Goal: Information Seeking & Learning: Learn about a topic

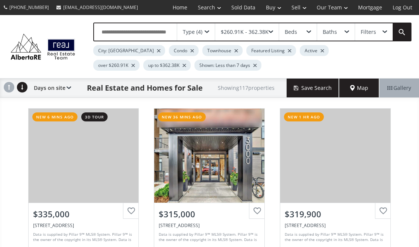
click at [235, 35] on div "$260.91K - 362.38K" at bounding box center [245, 31] width 48 height 5
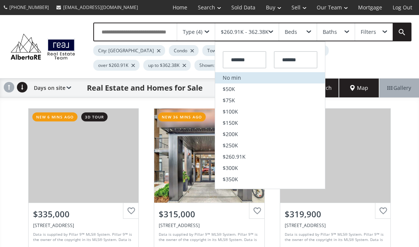
click at [246, 80] on li "No min" at bounding box center [270, 77] width 110 height 11
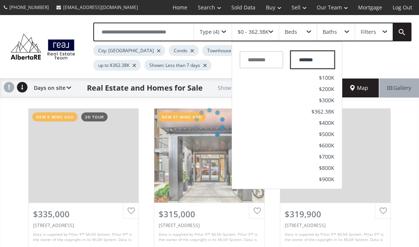
drag, startPoint x: 324, startPoint y: 60, endPoint x: 266, endPoint y: 59, distance: 57.2
click at [266, 59] on div "*******" at bounding box center [287, 58] width 110 height 29
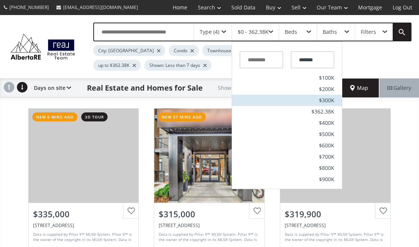
click at [322, 100] on span "$300K" at bounding box center [326, 100] width 15 height 5
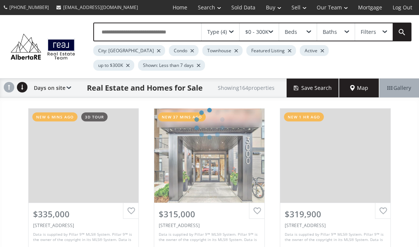
click at [316, 29] on div "Beds" at bounding box center [298, 31] width 38 height 17
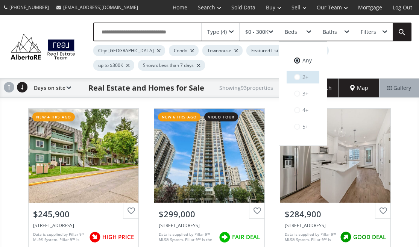
click at [316, 75] on label "2+" at bounding box center [303, 77] width 33 height 13
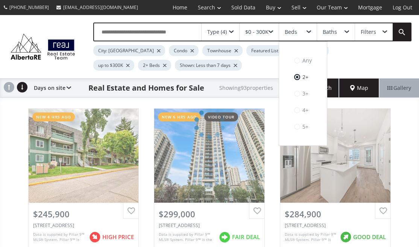
click at [335, 34] on div "Baths" at bounding box center [330, 31] width 14 height 5
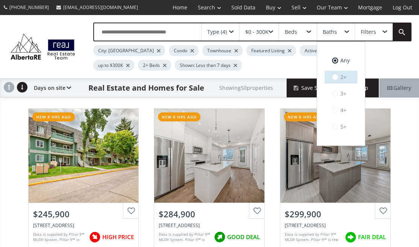
click at [339, 75] on label "2+" at bounding box center [341, 77] width 33 height 13
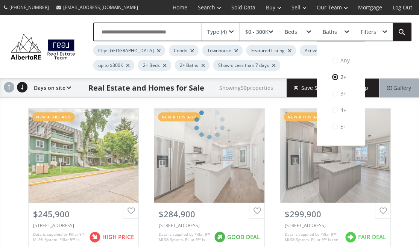
click at [379, 27] on div "Filters" at bounding box center [374, 31] width 38 height 17
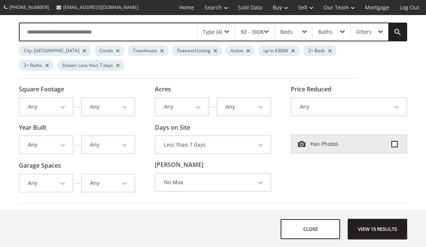
click at [103, 108] on button "Any" at bounding box center [108, 106] width 53 height 17
click at [45, 103] on button "Any" at bounding box center [46, 106] width 53 height 17
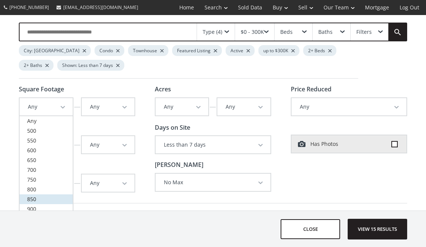
drag, startPoint x: 47, startPoint y: 195, endPoint x: 161, endPoint y: 200, distance: 113.4
click at [47, 195] on link "850" at bounding box center [46, 200] width 53 height 10
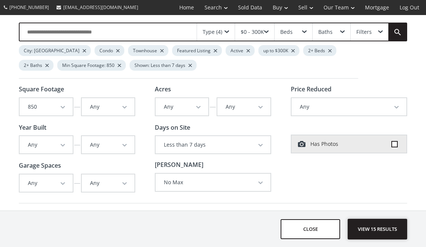
click at [378, 236] on span "View 15 results" at bounding box center [377, 229] width 55 height 20
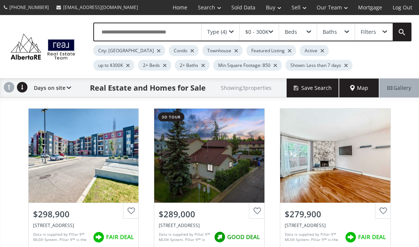
click at [344, 64] on div at bounding box center [346, 65] width 4 height 3
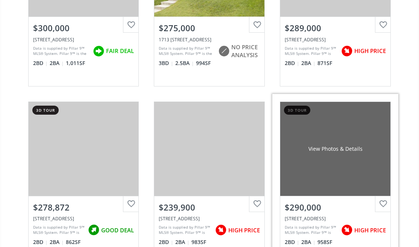
scroll to position [941, 0]
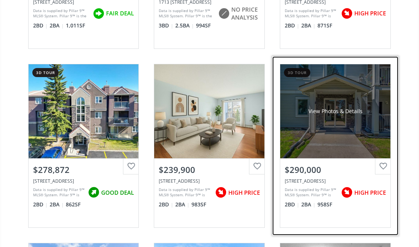
click at [368, 125] on div "View Photos & Details" at bounding box center [335, 111] width 110 height 94
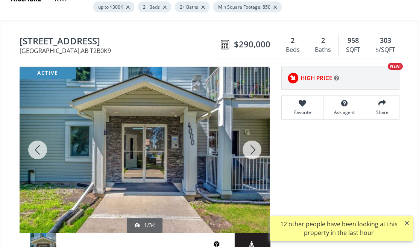
scroll to position [151, 0]
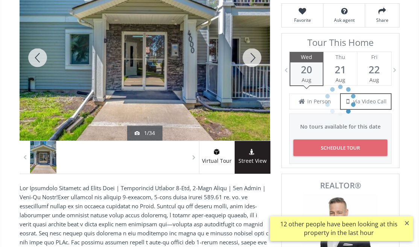
click at [254, 62] on div at bounding box center [252, 58] width 36 height 166
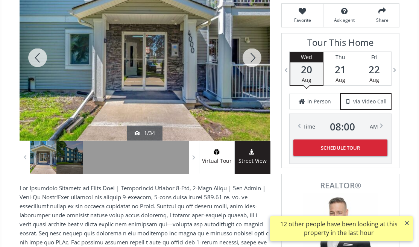
click at [254, 62] on div at bounding box center [252, 58] width 36 height 166
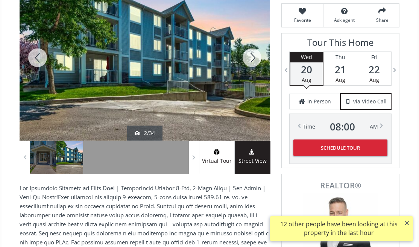
click at [254, 62] on div at bounding box center [252, 58] width 36 height 166
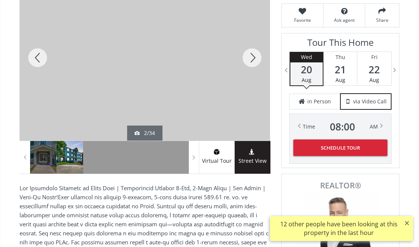
click at [255, 62] on div at bounding box center [252, 58] width 36 height 166
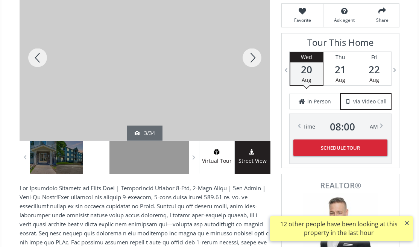
click at [255, 62] on div at bounding box center [252, 58] width 36 height 166
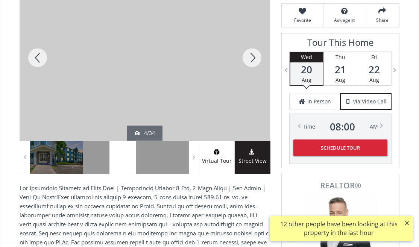
click at [255, 62] on div at bounding box center [252, 58] width 36 height 166
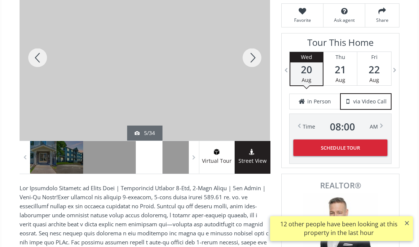
click at [255, 62] on div at bounding box center [252, 58] width 36 height 166
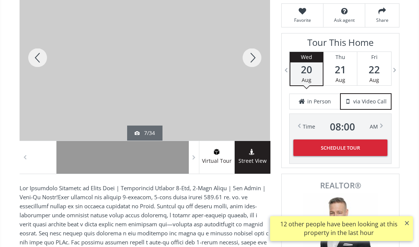
click at [255, 62] on div at bounding box center [252, 58] width 36 height 166
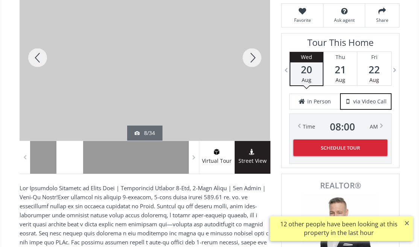
click at [255, 62] on div at bounding box center [252, 58] width 36 height 166
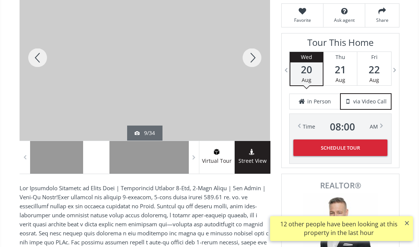
click at [255, 62] on div at bounding box center [252, 58] width 36 height 166
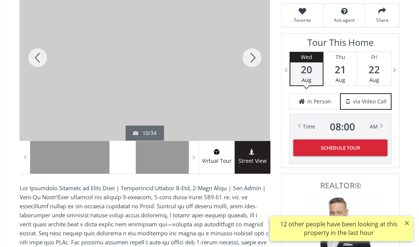
click at [255, 62] on div at bounding box center [252, 58] width 36 height 166
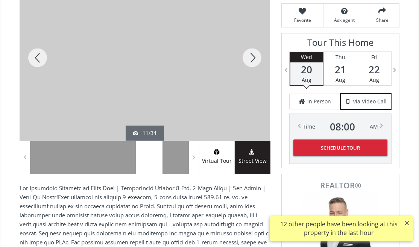
click at [255, 62] on div at bounding box center [252, 58] width 36 height 166
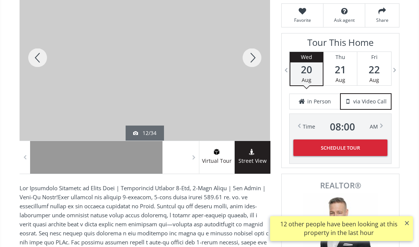
click at [255, 62] on div at bounding box center [252, 58] width 36 height 166
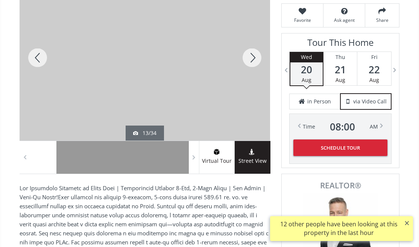
click at [255, 62] on div at bounding box center [252, 58] width 36 height 166
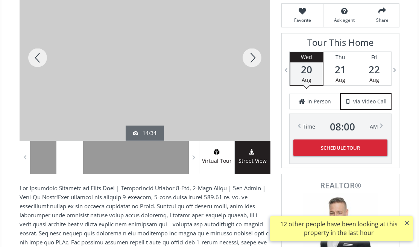
click at [256, 62] on div at bounding box center [252, 58] width 36 height 166
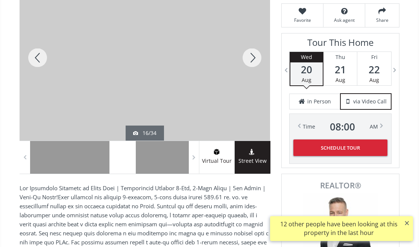
click at [256, 62] on div at bounding box center [252, 58] width 36 height 166
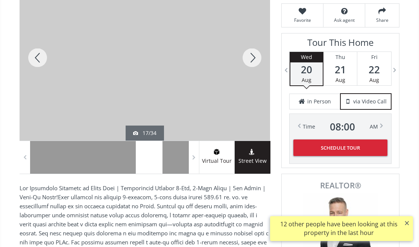
click at [256, 62] on div at bounding box center [252, 58] width 36 height 166
click at [257, 62] on div at bounding box center [252, 58] width 36 height 166
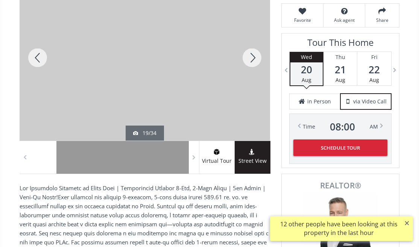
click at [257, 62] on div at bounding box center [252, 58] width 36 height 166
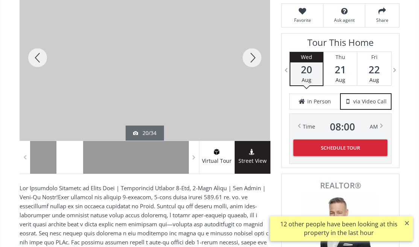
click at [257, 62] on div at bounding box center [252, 58] width 36 height 166
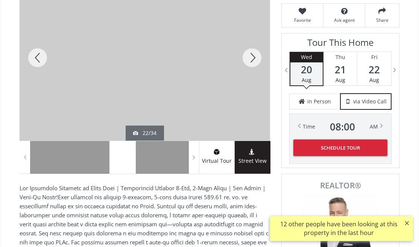
click at [257, 62] on div at bounding box center [252, 58] width 36 height 166
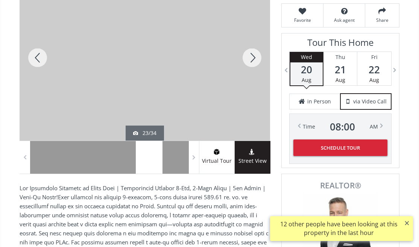
click at [257, 62] on div at bounding box center [252, 58] width 36 height 166
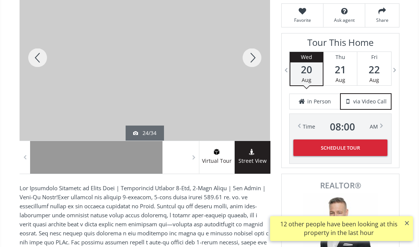
click at [257, 62] on div at bounding box center [252, 58] width 36 height 166
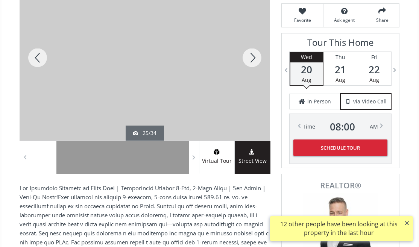
click at [257, 62] on div at bounding box center [252, 58] width 36 height 166
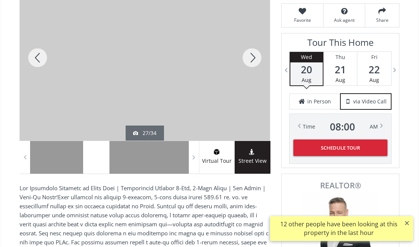
click at [257, 62] on div at bounding box center [252, 58] width 36 height 166
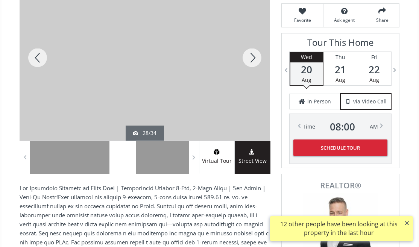
click at [257, 62] on div at bounding box center [252, 58] width 36 height 166
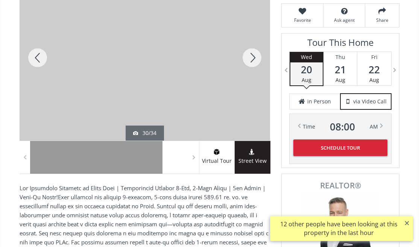
click at [257, 62] on div at bounding box center [252, 58] width 36 height 166
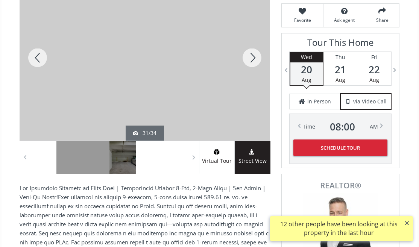
click at [257, 62] on div at bounding box center [252, 58] width 36 height 166
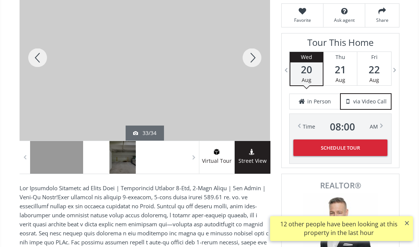
click at [257, 62] on div at bounding box center [252, 58] width 36 height 166
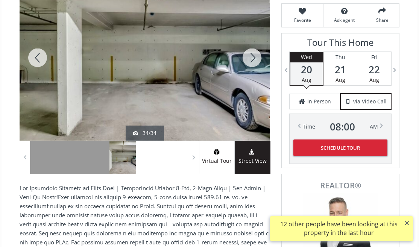
click at [257, 62] on div at bounding box center [252, 58] width 36 height 166
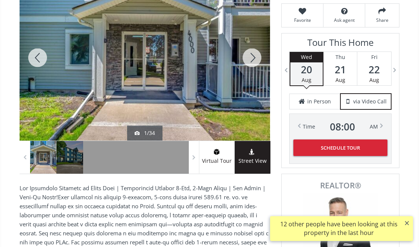
click at [257, 62] on div at bounding box center [252, 58] width 36 height 166
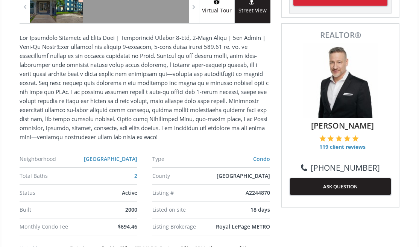
scroll to position [452, 0]
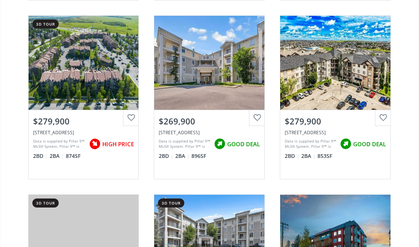
scroll to position [941, 0]
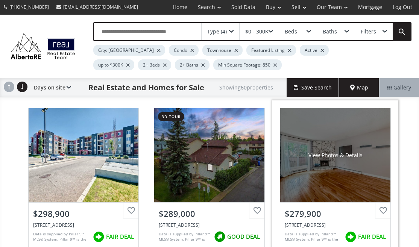
scroll to position [226, 0]
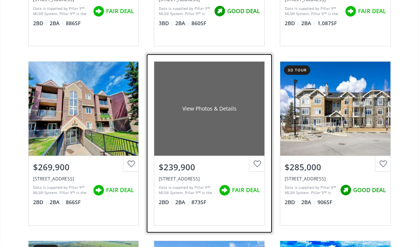
click at [248, 126] on div "View Photos & Details" at bounding box center [209, 109] width 110 height 94
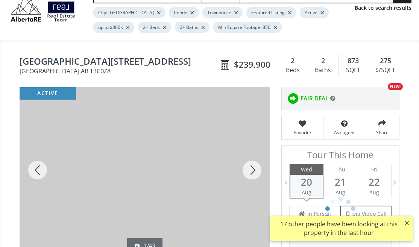
scroll to position [38, 0]
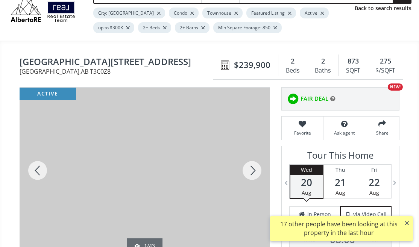
click at [254, 175] on div at bounding box center [252, 171] width 36 height 166
click at [254, 174] on div at bounding box center [252, 171] width 36 height 166
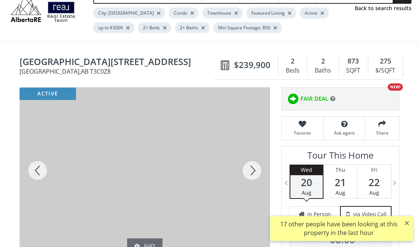
click at [254, 174] on div at bounding box center [252, 171] width 36 height 166
click at [254, 173] on div at bounding box center [252, 171] width 36 height 166
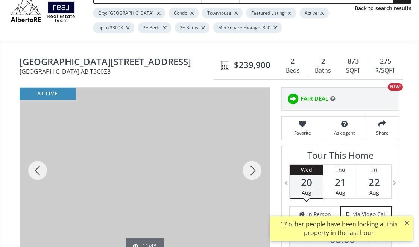
click at [254, 173] on div at bounding box center [252, 171] width 36 height 166
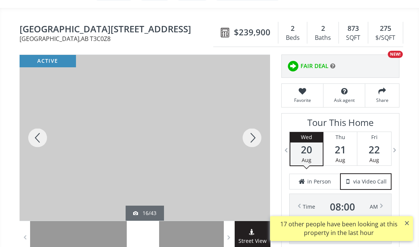
scroll to position [113, 0]
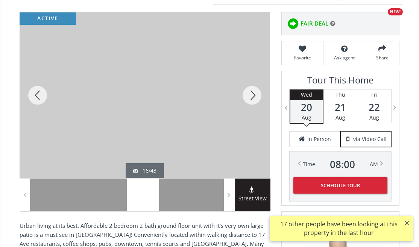
click at [253, 81] on div at bounding box center [252, 95] width 36 height 166
click at [254, 91] on div at bounding box center [252, 95] width 36 height 166
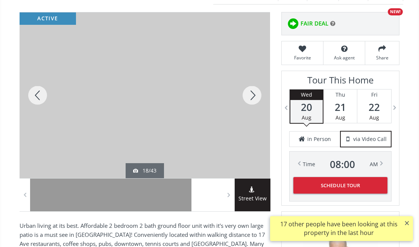
click at [254, 91] on div at bounding box center [252, 95] width 36 height 166
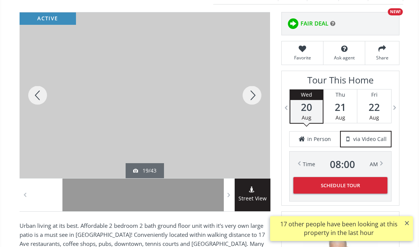
click at [254, 91] on div at bounding box center [252, 95] width 36 height 166
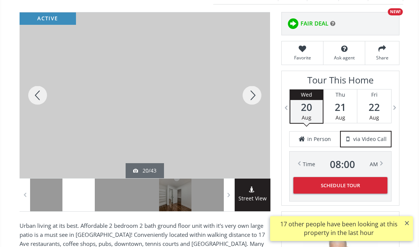
click at [254, 91] on div at bounding box center [252, 95] width 36 height 166
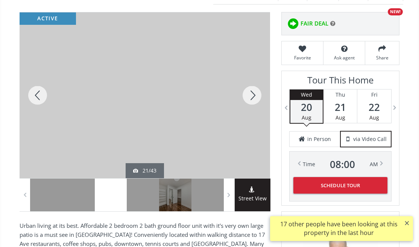
click at [254, 91] on div at bounding box center [252, 95] width 36 height 166
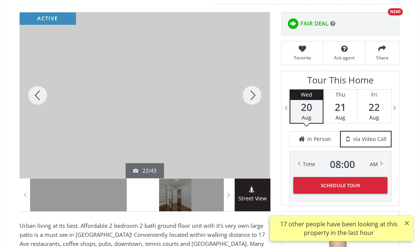
click at [254, 91] on div at bounding box center [252, 95] width 36 height 166
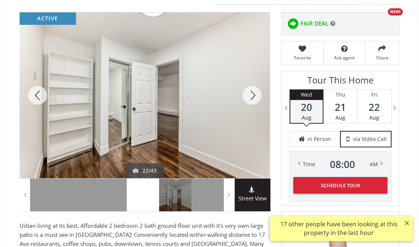
click at [254, 91] on div at bounding box center [252, 95] width 36 height 166
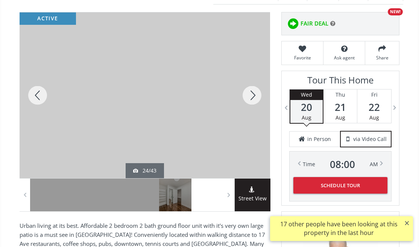
click at [41, 91] on div at bounding box center [38, 95] width 36 height 166
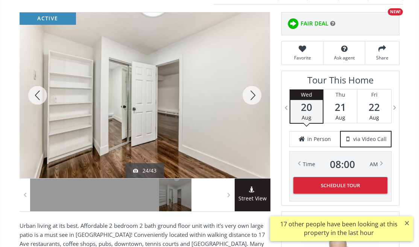
click at [41, 91] on div at bounding box center [38, 95] width 36 height 166
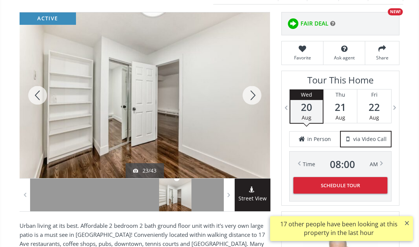
click at [41, 91] on div at bounding box center [38, 95] width 36 height 166
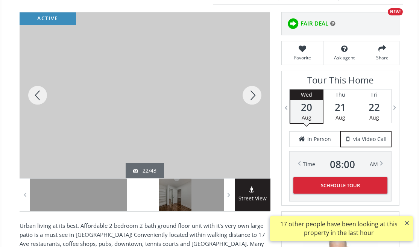
click at [259, 97] on div at bounding box center [252, 95] width 36 height 166
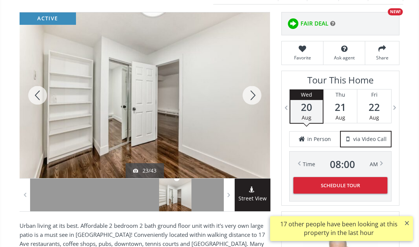
click at [259, 97] on div at bounding box center [252, 95] width 36 height 166
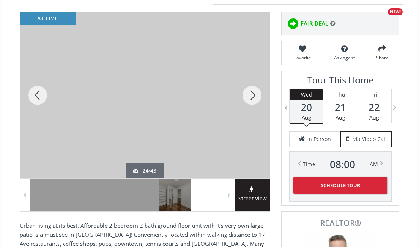
click at [259, 97] on div at bounding box center [252, 95] width 36 height 166
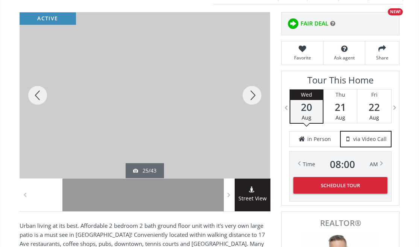
click at [259, 96] on div at bounding box center [252, 95] width 36 height 166
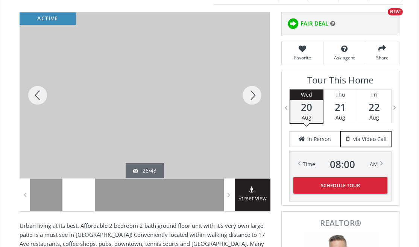
click at [259, 96] on div at bounding box center [252, 95] width 36 height 166
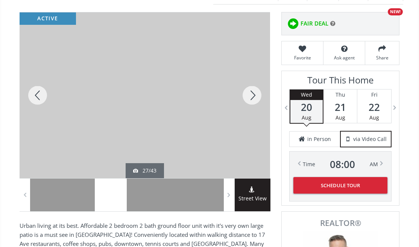
click at [259, 96] on div at bounding box center [252, 95] width 36 height 166
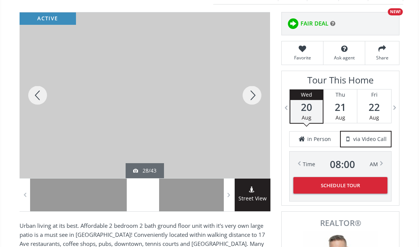
click at [259, 96] on div at bounding box center [252, 95] width 36 height 166
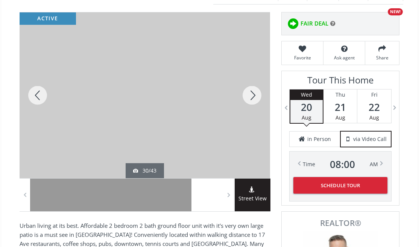
click at [259, 96] on div at bounding box center [252, 95] width 36 height 166
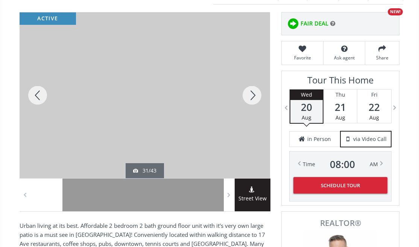
click at [259, 96] on div at bounding box center [252, 95] width 36 height 166
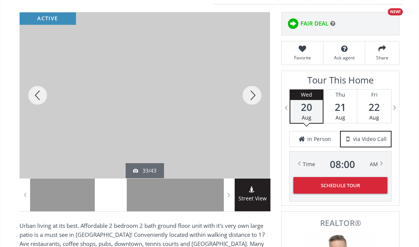
click at [259, 96] on div at bounding box center [252, 95] width 36 height 166
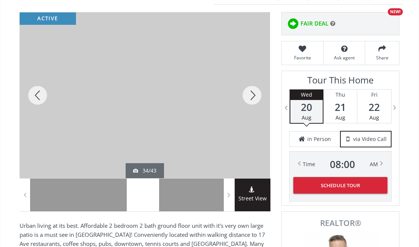
click at [259, 96] on div at bounding box center [252, 95] width 36 height 166
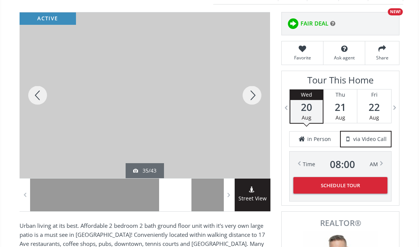
click at [259, 96] on div at bounding box center [252, 95] width 36 height 166
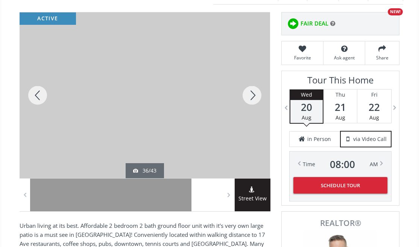
click at [259, 96] on div at bounding box center [252, 95] width 36 height 166
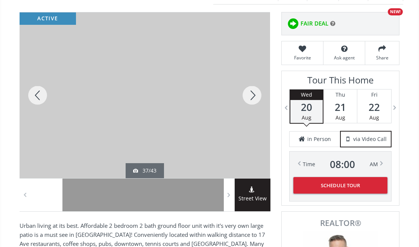
click at [259, 96] on div at bounding box center [252, 95] width 36 height 166
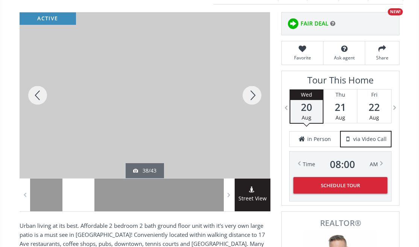
click at [259, 96] on div at bounding box center [252, 95] width 36 height 166
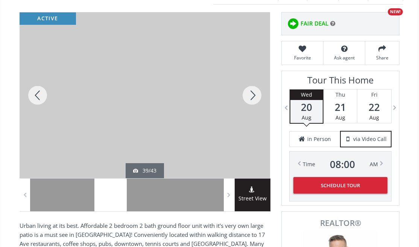
click at [259, 96] on div at bounding box center [252, 95] width 36 height 166
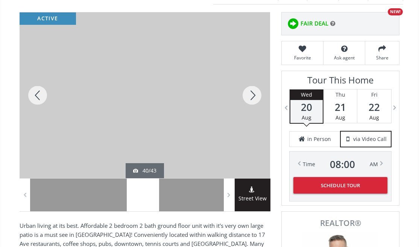
click at [259, 96] on div at bounding box center [252, 95] width 36 height 166
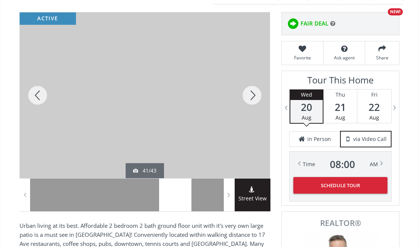
click at [259, 96] on div at bounding box center [252, 95] width 36 height 166
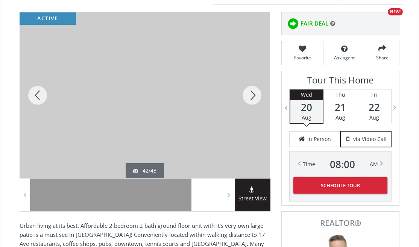
click at [259, 96] on div at bounding box center [252, 95] width 36 height 166
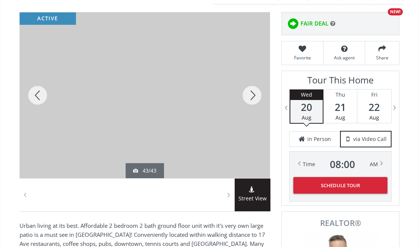
click at [259, 96] on div at bounding box center [252, 95] width 36 height 166
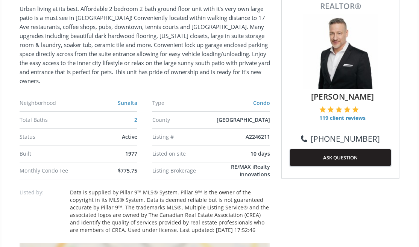
scroll to position [301, 0]
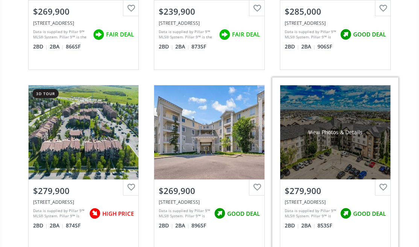
scroll to position [377, 0]
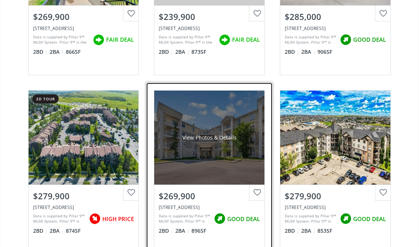
click at [251, 149] on div "View Photos & Details" at bounding box center [209, 138] width 110 height 94
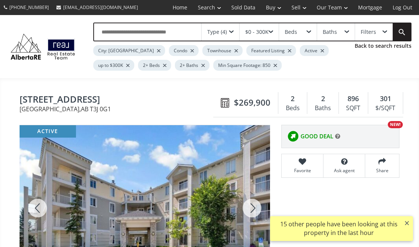
scroll to position [75, 0]
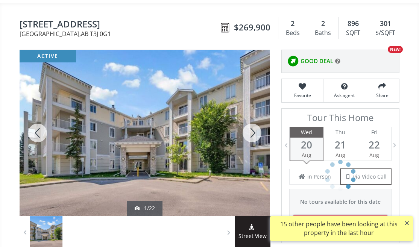
click at [251, 133] on div at bounding box center [252, 133] width 36 height 166
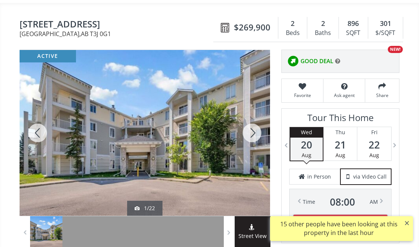
click at [252, 133] on div at bounding box center [252, 133] width 36 height 166
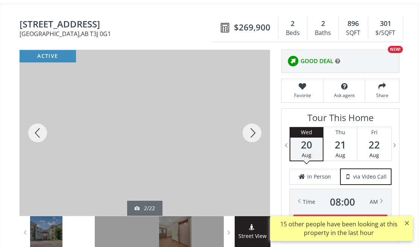
click at [252, 133] on div at bounding box center [252, 133] width 36 height 166
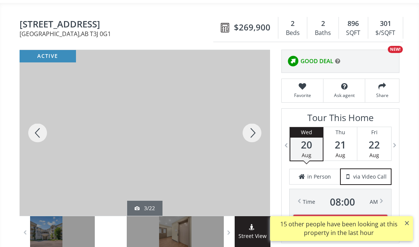
click at [252, 133] on div at bounding box center [252, 133] width 36 height 166
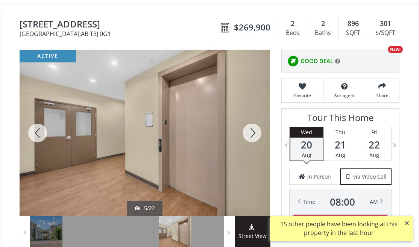
click at [252, 133] on div at bounding box center [252, 133] width 36 height 166
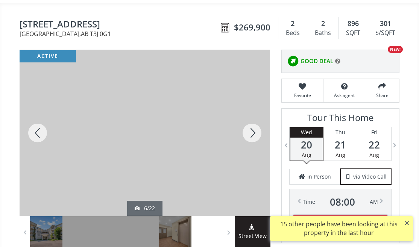
click at [252, 133] on div at bounding box center [252, 133] width 36 height 166
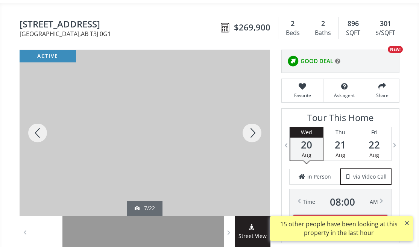
click at [253, 133] on div at bounding box center [252, 133] width 36 height 166
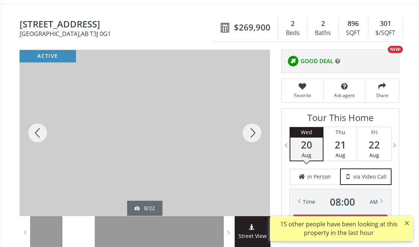
click at [253, 133] on div at bounding box center [252, 133] width 36 height 166
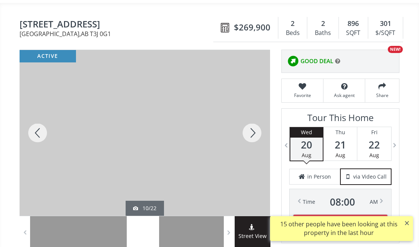
click at [255, 132] on div at bounding box center [252, 133] width 36 height 166
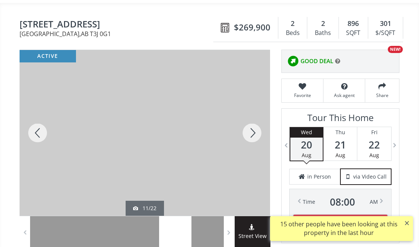
click at [255, 132] on div at bounding box center [252, 133] width 36 height 166
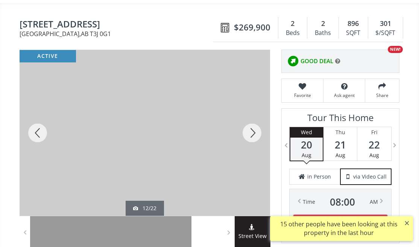
click at [258, 132] on div at bounding box center [252, 133] width 36 height 166
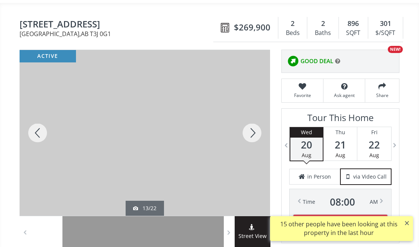
click at [261, 133] on div at bounding box center [252, 133] width 36 height 166
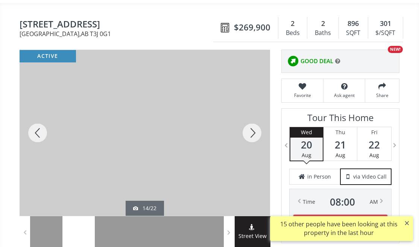
click at [262, 133] on div at bounding box center [252, 133] width 36 height 166
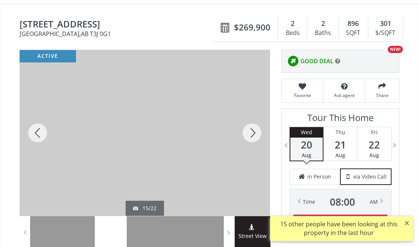
click at [262, 133] on div at bounding box center [252, 133] width 36 height 166
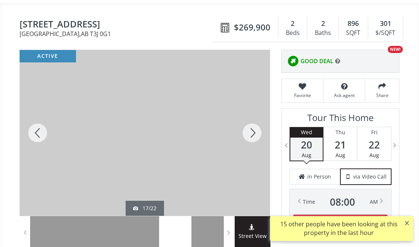
click at [262, 134] on div at bounding box center [252, 133] width 36 height 166
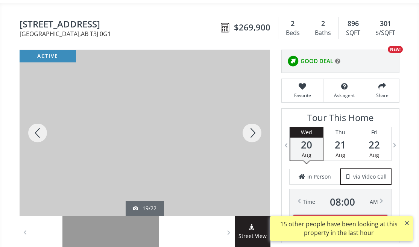
click at [262, 134] on div at bounding box center [252, 133] width 36 height 166
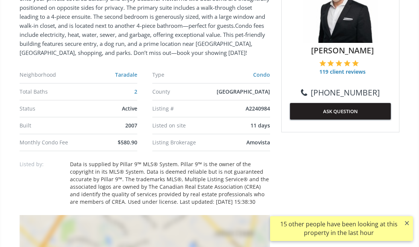
scroll to position [301, 0]
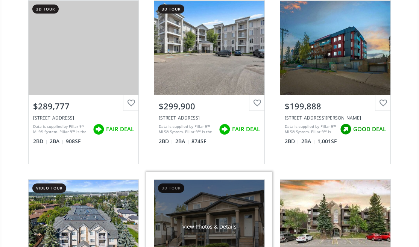
scroll to position [753, 0]
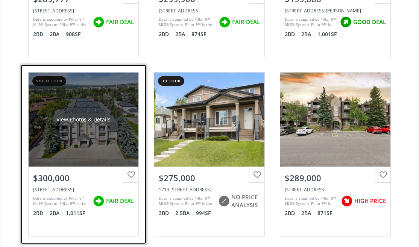
click at [87, 154] on div "View Photos & Details" at bounding box center [84, 120] width 110 height 94
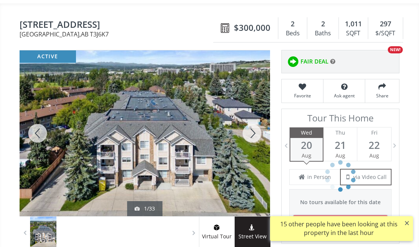
scroll to position [75, 0]
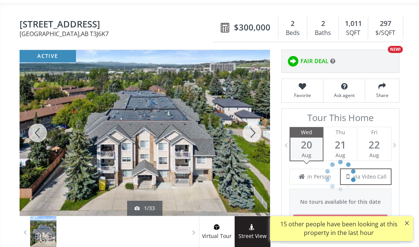
click at [252, 134] on div at bounding box center [252, 133] width 36 height 166
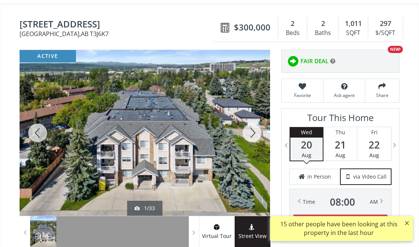
click at [252, 134] on div at bounding box center [252, 133] width 36 height 166
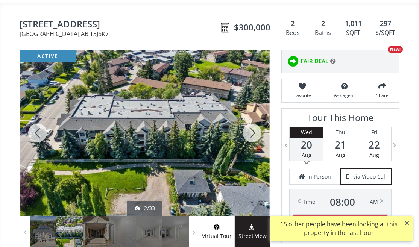
click at [252, 134] on div at bounding box center [252, 133] width 36 height 166
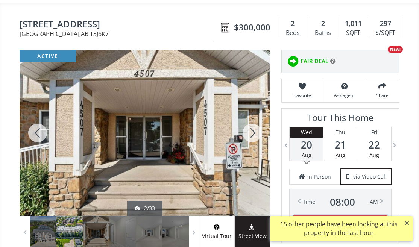
click at [252, 134] on div at bounding box center [252, 133] width 36 height 166
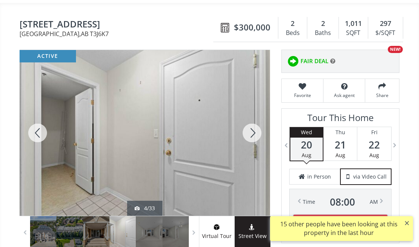
click at [252, 134] on div at bounding box center [252, 133] width 36 height 166
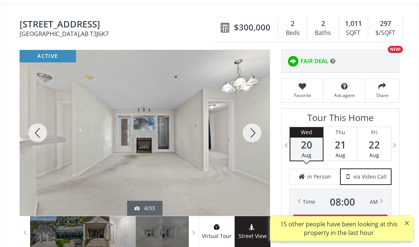
click at [252, 134] on div at bounding box center [252, 133] width 36 height 166
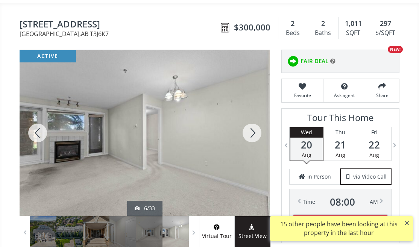
click at [252, 134] on div at bounding box center [252, 133] width 36 height 166
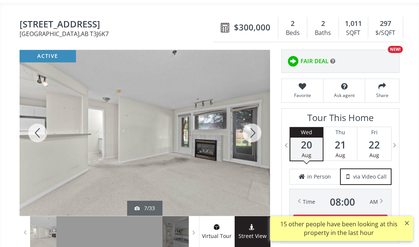
click at [252, 134] on div at bounding box center [252, 133] width 36 height 166
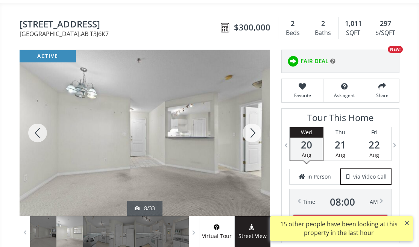
click at [252, 134] on div at bounding box center [252, 133] width 36 height 166
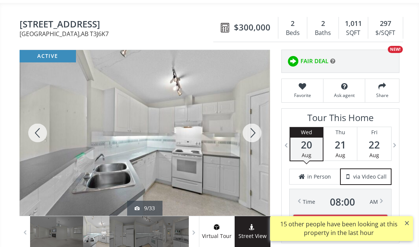
click at [252, 134] on div at bounding box center [252, 133] width 36 height 166
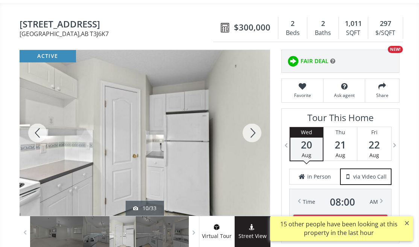
click at [252, 134] on div at bounding box center [252, 133] width 36 height 166
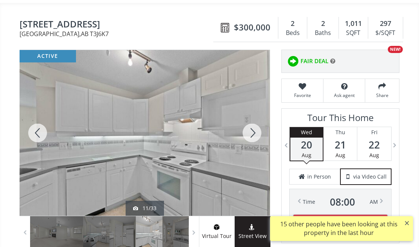
click at [252, 134] on div at bounding box center [252, 133] width 36 height 166
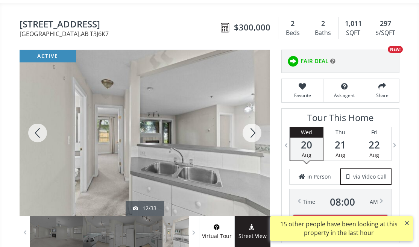
click at [252, 134] on div at bounding box center [252, 133] width 36 height 166
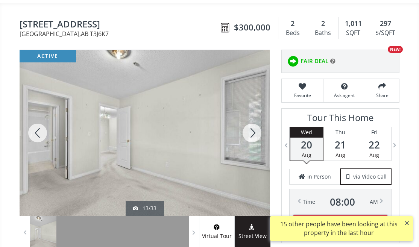
click at [252, 134] on div at bounding box center [252, 133] width 36 height 166
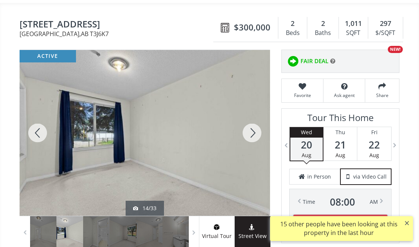
click at [252, 134] on div at bounding box center [252, 133] width 36 height 166
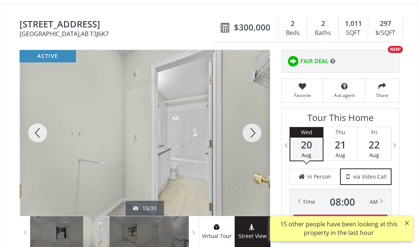
click at [252, 134] on div at bounding box center [252, 133] width 36 height 166
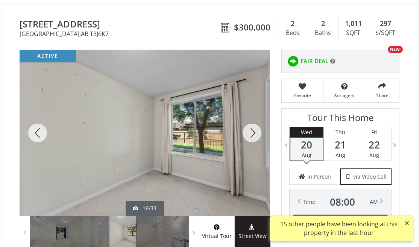
click at [252, 134] on div at bounding box center [252, 133] width 36 height 166
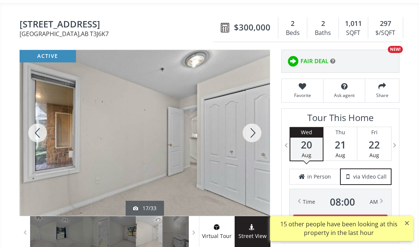
click at [252, 134] on div at bounding box center [252, 133] width 36 height 166
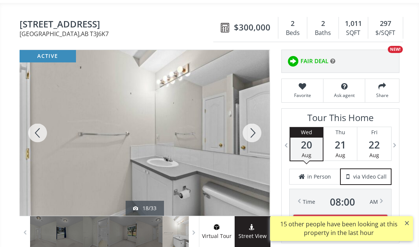
click at [252, 134] on div at bounding box center [252, 133] width 36 height 166
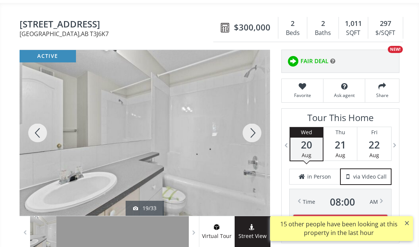
click at [252, 134] on div at bounding box center [252, 133] width 36 height 166
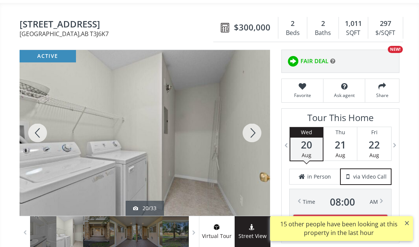
click at [252, 134] on div at bounding box center [252, 133] width 36 height 166
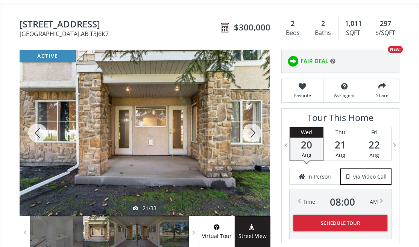
click at [252, 134] on div at bounding box center [252, 133] width 36 height 166
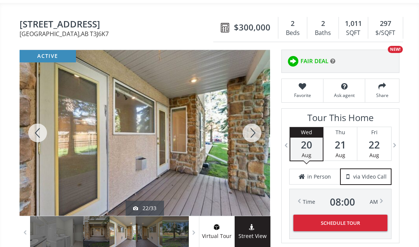
click at [252, 134] on div at bounding box center [252, 133] width 36 height 166
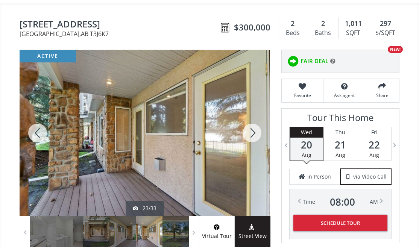
click at [252, 134] on div at bounding box center [252, 133] width 36 height 166
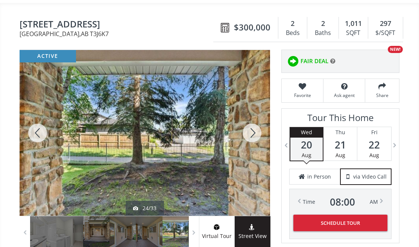
click at [252, 134] on div at bounding box center [252, 133] width 36 height 166
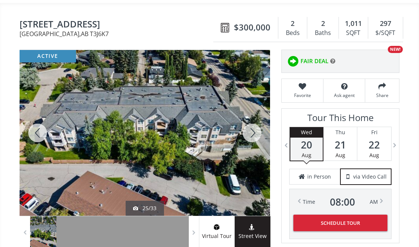
click at [252, 134] on div at bounding box center [252, 133] width 36 height 166
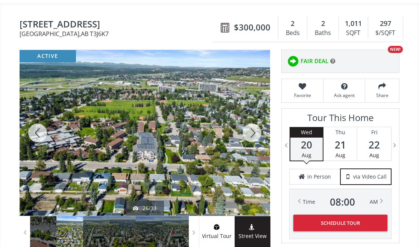
click at [252, 134] on div at bounding box center [252, 133] width 36 height 166
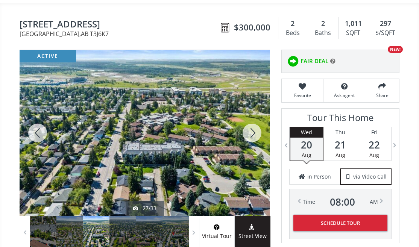
click at [252, 134] on div at bounding box center [252, 133] width 36 height 166
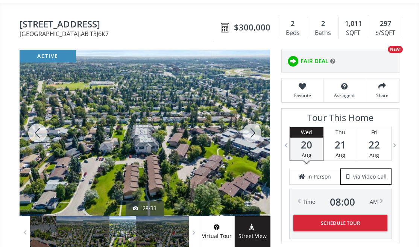
click at [252, 134] on div at bounding box center [252, 133] width 36 height 166
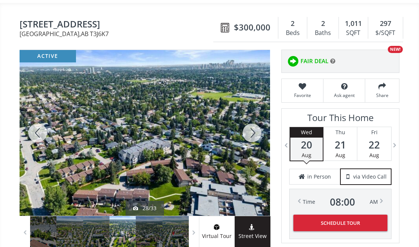
click at [252, 134] on div at bounding box center [252, 133] width 36 height 166
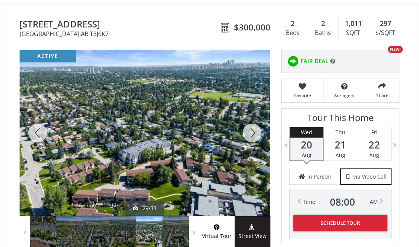
click at [252, 134] on div at bounding box center [252, 133] width 36 height 166
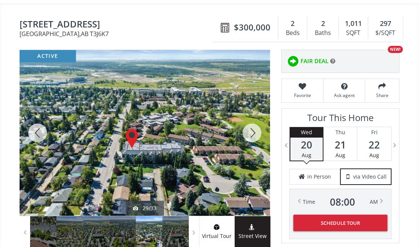
click at [252, 134] on div at bounding box center [252, 133] width 36 height 166
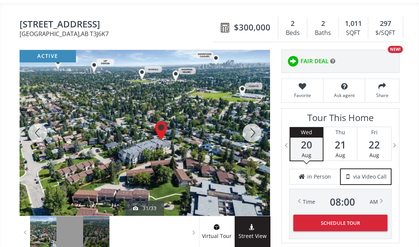
click at [252, 134] on div at bounding box center [252, 133] width 36 height 166
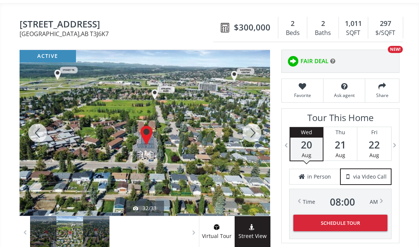
click at [252, 134] on div at bounding box center [252, 133] width 36 height 166
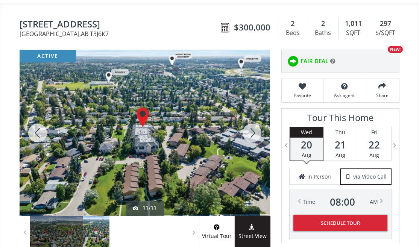
click at [252, 134] on div at bounding box center [252, 133] width 36 height 166
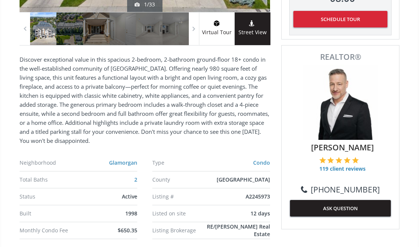
scroll to position [263, 0]
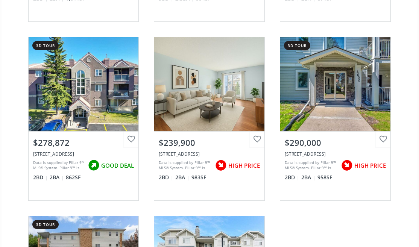
scroll to position [979, 0]
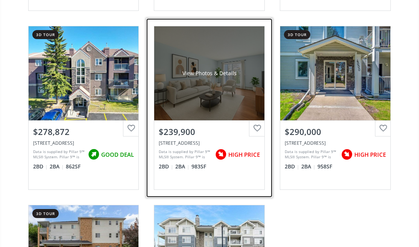
click at [236, 89] on div "View Photos & Details" at bounding box center [209, 73] width 110 height 94
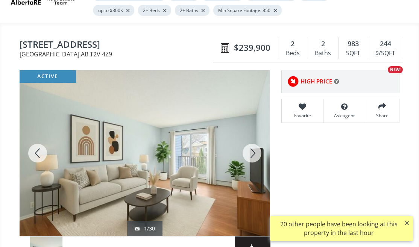
scroll to position [113, 0]
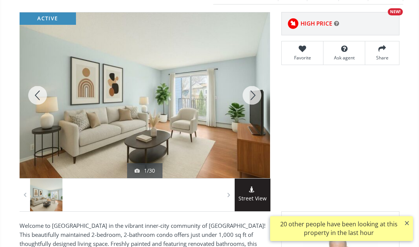
click at [256, 97] on div at bounding box center [252, 95] width 36 height 166
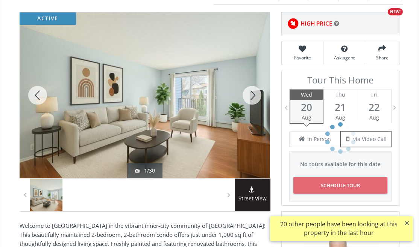
click at [256, 97] on div at bounding box center [252, 95] width 36 height 166
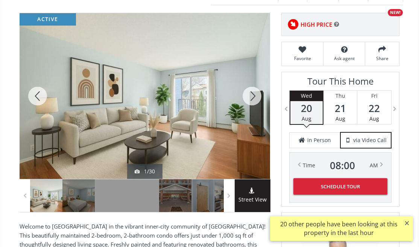
click at [256, 97] on div at bounding box center [252, 96] width 36 height 166
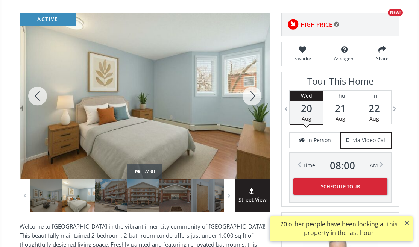
click at [256, 97] on div at bounding box center [252, 96] width 36 height 166
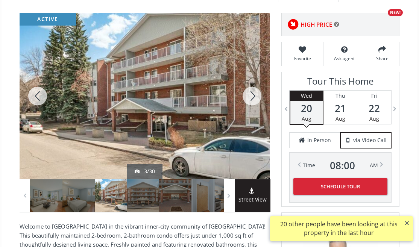
click at [256, 97] on div at bounding box center [252, 96] width 36 height 166
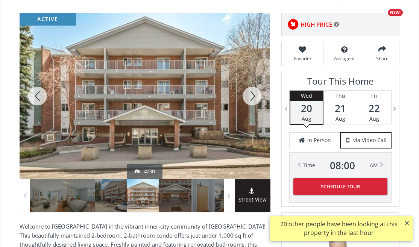
click at [256, 97] on div at bounding box center [252, 96] width 36 height 166
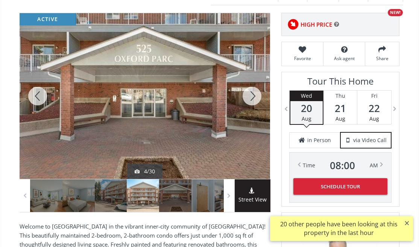
click at [256, 97] on div at bounding box center [252, 96] width 36 height 166
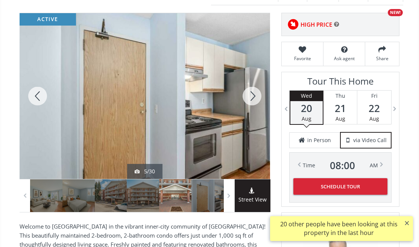
click at [256, 97] on div at bounding box center [252, 96] width 36 height 166
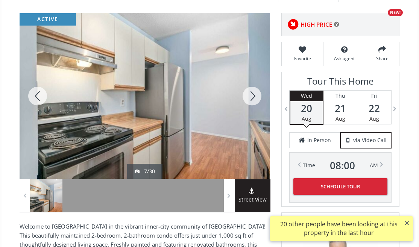
click at [256, 97] on div at bounding box center [252, 96] width 36 height 166
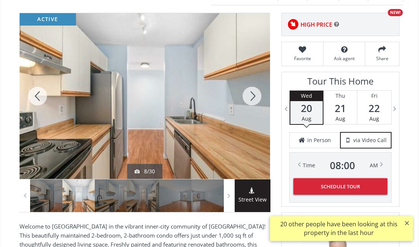
click at [256, 97] on div at bounding box center [252, 96] width 36 height 166
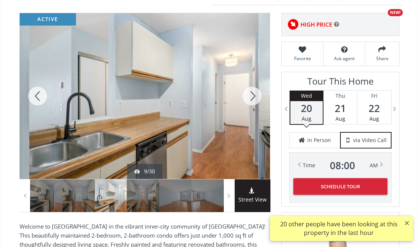
click at [256, 97] on div at bounding box center [252, 96] width 36 height 166
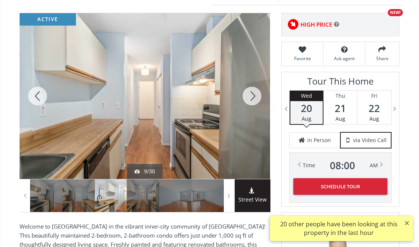
click at [256, 97] on div at bounding box center [252, 96] width 36 height 166
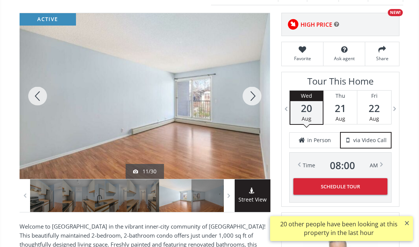
click at [256, 97] on div at bounding box center [252, 96] width 36 height 166
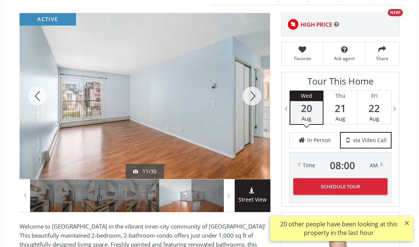
click at [256, 97] on div at bounding box center [252, 96] width 36 height 166
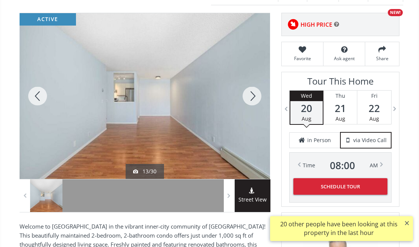
click at [256, 97] on div at bounding box center [252, 96] width 36 height 166
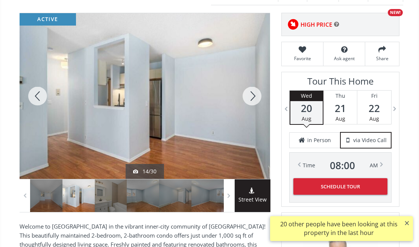
click at [256, 97] on div at bounding box center [252, 96] width 36 height 166
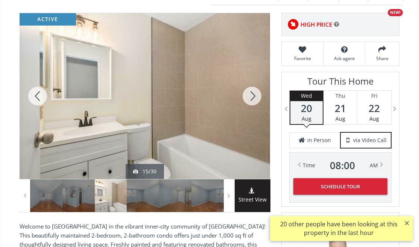
click at [256, 97] on div at bounding box center [252, 96] width 36 height 166
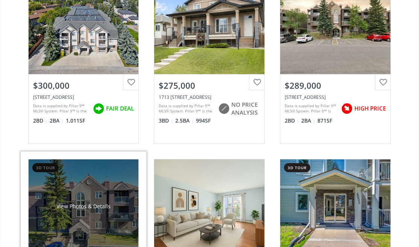
scroll to position [791, 0]
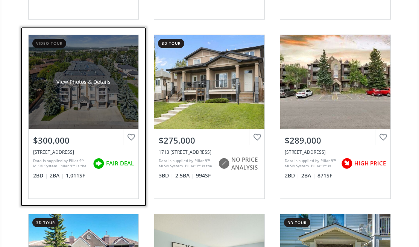
click at [120, 105] on div "View Photos & Details" at bounding box center [84, 82] width 110 height 94
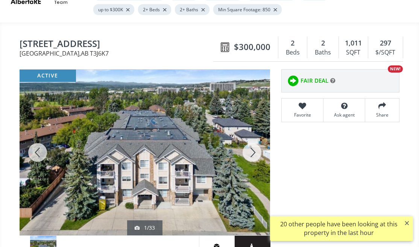
scroll to position [113, 0]
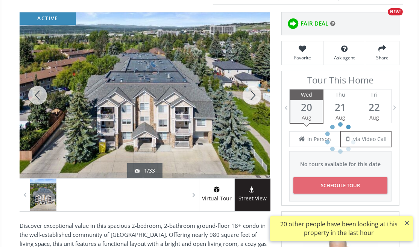
click at [253, 88] on div at bounding box center [252, 95] width 36 height 166
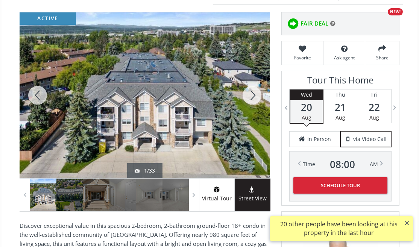
click at [253, 88] on div at bounding box center [252, 95] width 36 height 166
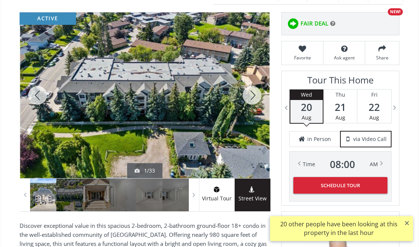
click at [253, 88] on div at bounding box center [252, 95] width 36 height 166
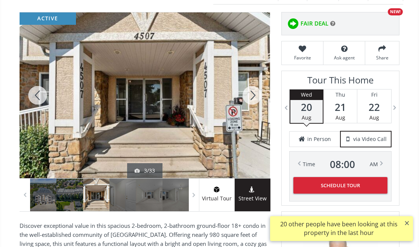
click at [253, 88] on div at bounding box center [252, 95] width 36 height 166
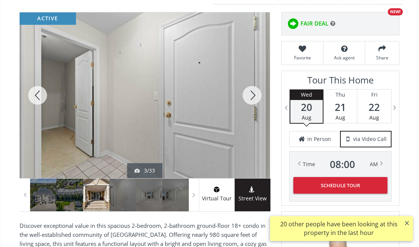
click at [253, 88] on div at bounding box center [252, 95] width 36 height 166
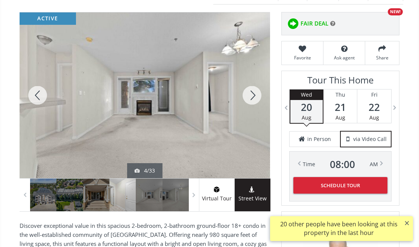
click at [253, 88] on div at bounding box center [252, 95] width 36 height 166
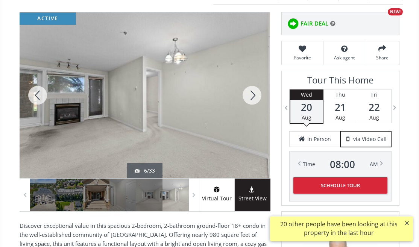
click at [253, 88] on div at bounding box center [252, 95] width 36 height 166
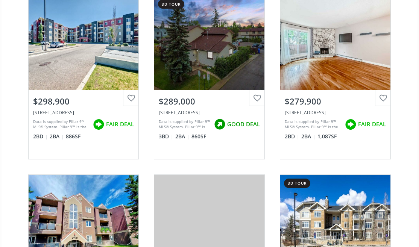
scroll to position [791, 0]
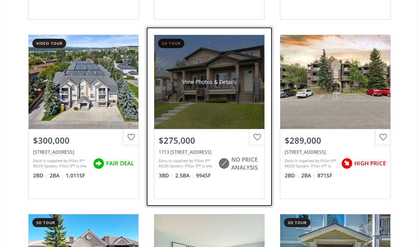
click at [252, 105] on div "View Photos & Details" at bounding box center [209, 82] width 110 height 94
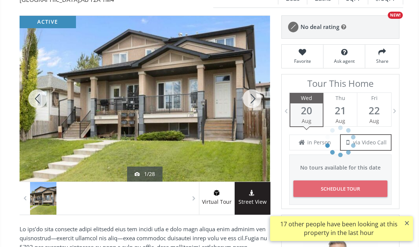
scroll to position [38, 0]
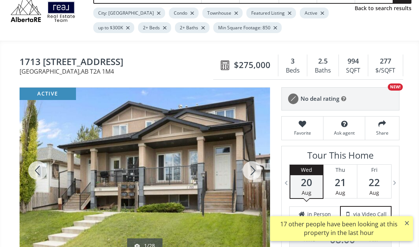
click at [250, 175] on div at bounding box center [252, 171] width 36 height 166
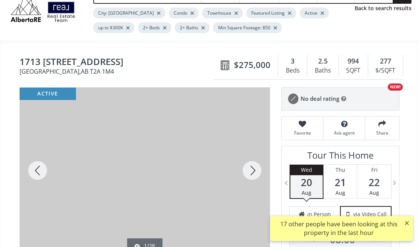
click at [250, 175] on div at bounding box center [252, 171] width 36 height 166
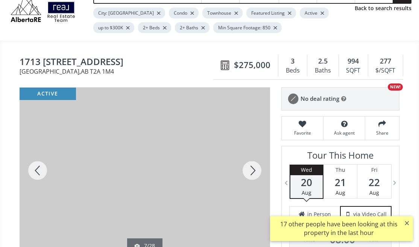
click at [252, 175] on div at bounding box center [252, 171] width 36 height 166
click at [252, 174] on div at bounding box center [252, 171] width 36 height 166
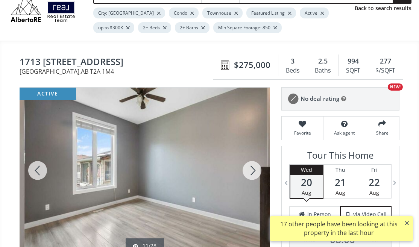
click at [252, 174] on div at bounding box center [252, 171] width 36 height 166
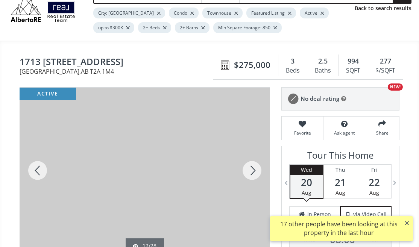
click at [252, 174] on div at bounding box center [252, 171] width 36 height 166
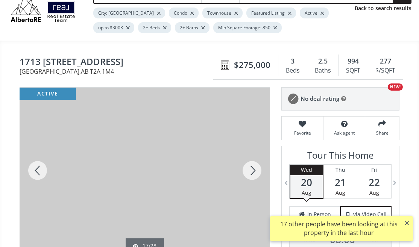
click at [252, 174] on div at bounding box center [252, 171] width 36 height 166
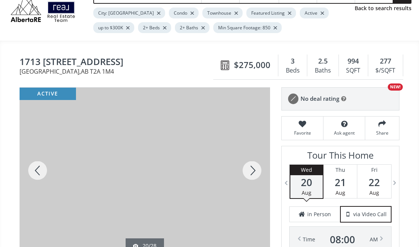
click at [252, 174] on div at bounding box center [252, 171] width 36 height 166
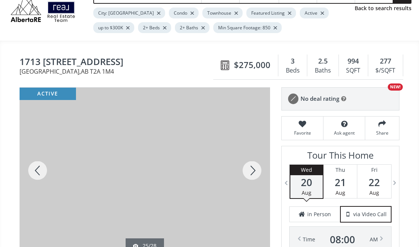
click at [252, 174] on div at bounding box center [252, 171] width 36 height 166
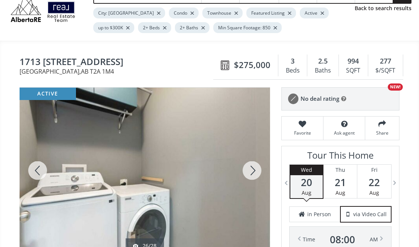
click at [252, 174] on div at bounding box center [252, 171] width 36 height 166
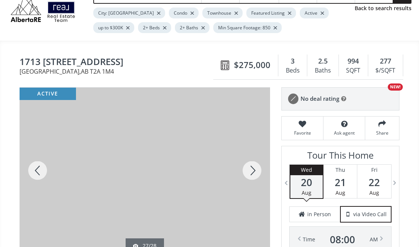
click at [252, 174] on div at bounding box center [252, 171] width 36 height 166
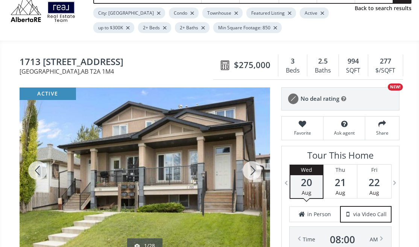
click at [252, 174] on div at bounding box center [252, 171] width 36 height 166
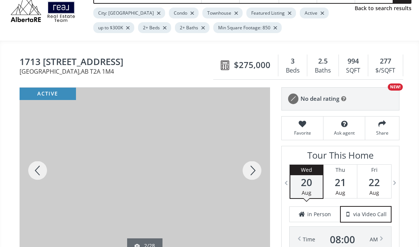
click at [252, 174] on div at bounding box center [252, 171] width 36 height 166
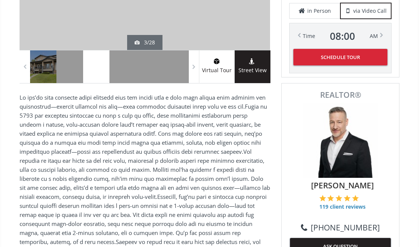
scroll to position [151, 0]
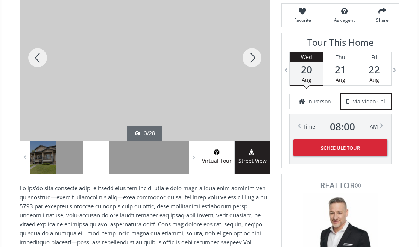
click at [252, 54] on div at bounding box center [252, 58] width 36 height 166
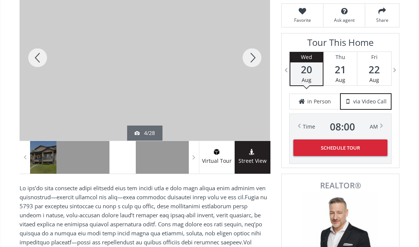
click at [252, 54] on div at bounding box center [252, 58] width 36 height 166
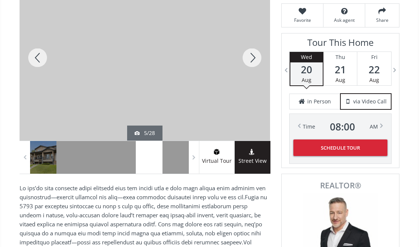
click at [252, 54] on div at bounding box center [252, 58] width 36 height 166
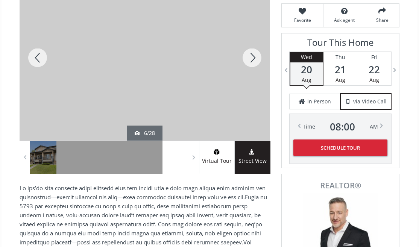
click at [252, 54] on div at bounding box center [252, 58] width 36 height 166
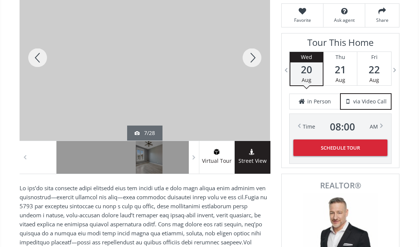
click at [252, 54] on div at bounding box center [252, 58] width 36 height 166
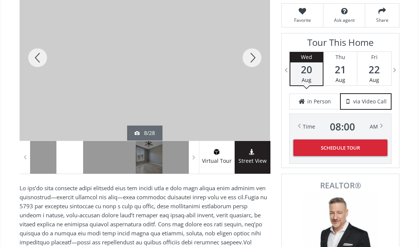
click at [252, 54] on div at bounding box center [252, 58] width 36 height 166
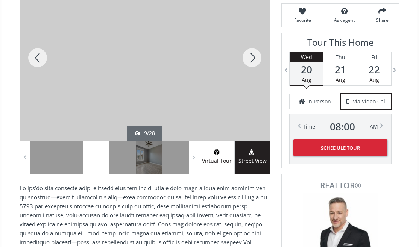
click at [252, 54] on div at bounding box center [252, 58] width 36 height 166
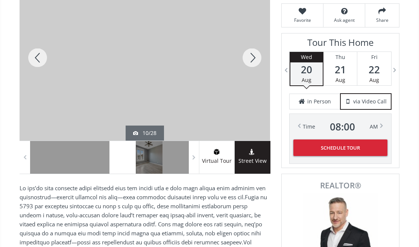
click at [252, 54] on div at bounding box center [252, 58] width 36 height 166
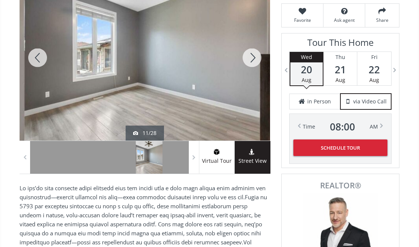
click at [252, 54] on div at bounding box center [252, 58] width 36 height 166
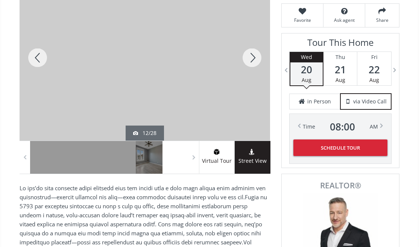
click at [252, 54] on div at bounding box center [252, 58] width 36 height 166
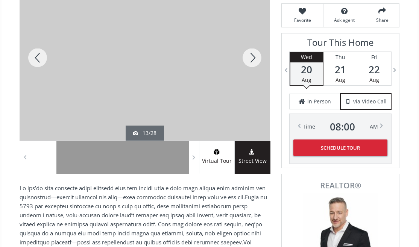
click at [252, 54] on div at bounding box center [252, 58] width 36 height 166
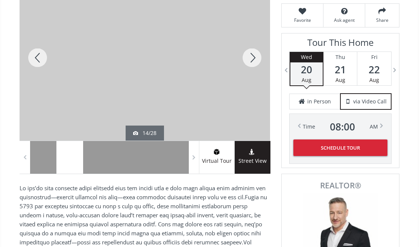
click at [252, 54] on div at bounding box center [252, 58] width 36 height 166
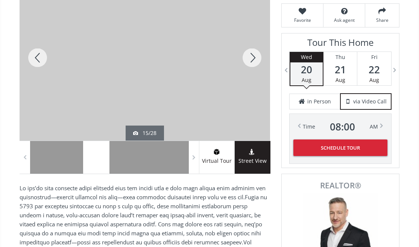
click at [252, 54] on div at bounding box center [252, 58] width 36 height 166
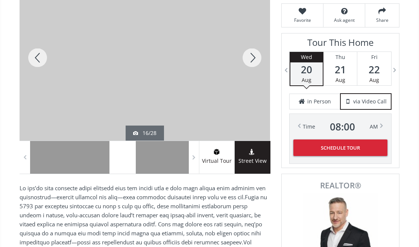
click at [252, 54] on div at bounding box center [252, 58] width 36 height 166
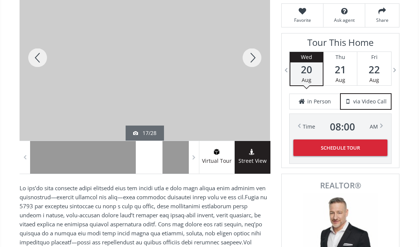
click at [252, 54] on div at bounding box center [252, 58] width 36 height 166
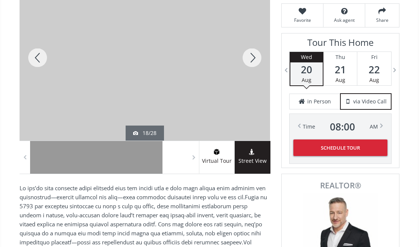
click at [252, 54] on div at bounding box center [252, 58] width 36 height 166
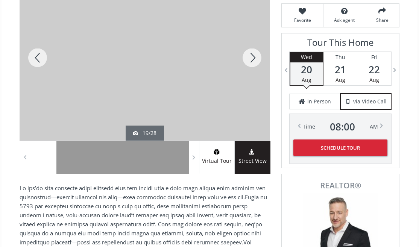
click at [252, 54] on div at bounding box center [252, 58] width 36 height 166
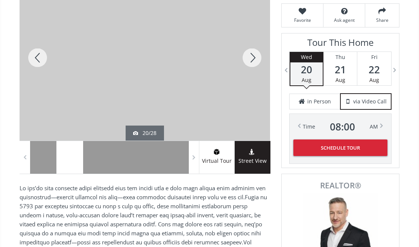
click at [252, 54] on div at bounding box center [252, 58] width 36 height 166
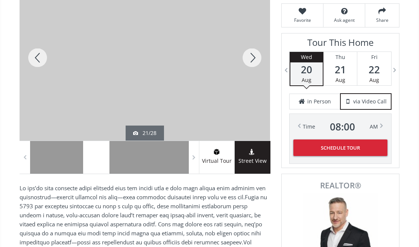
click at [252, 54] on div at bounding box center [252, 58] width 36 height 166
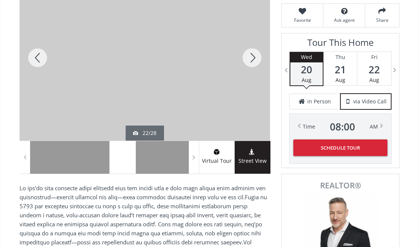
click at [252, 54] on div at bounding box center [252, 58] width 36 height 166
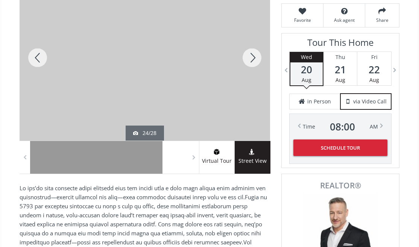
click at [252, 54] on div at bounding box center [252, 58] width 36 height 166
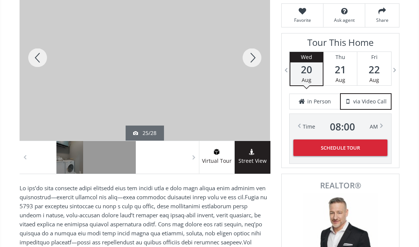
click at [252, 54] on div at bounding box center [252, 58] width 36 height 166
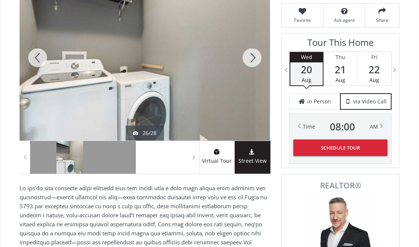
click at [252, 54] on div at bounding box center [252, 58] width 36 height 166
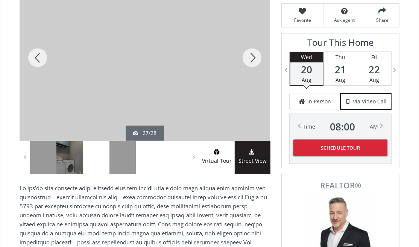
click at [252, 54] on div at bounding box center [252, 58] width 36 height 166
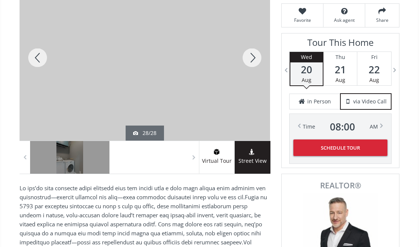
click at [252, 54] on div at bounding box center [252, 58] width 36 height 166
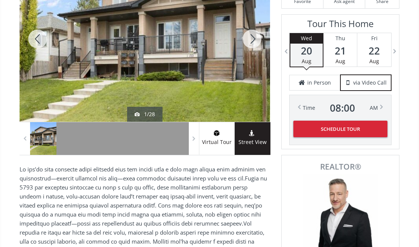
scroll to position [188, 0]
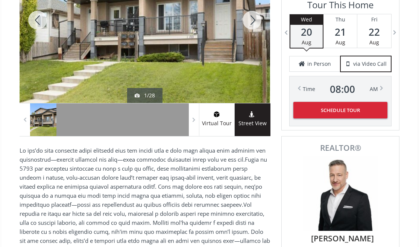
click at [252, 54] on div at bounding box center [252, 20] width 36 height 166
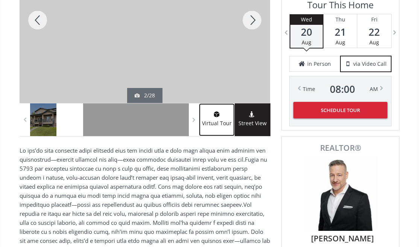
click at [217, 121] on span "Virtual Tour" at bounding box center [216, 123] width 35 height 9
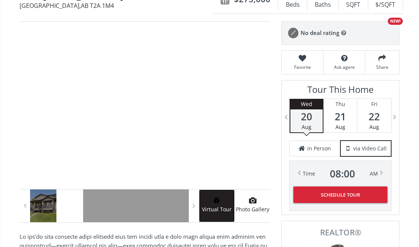
scroll to position [75, 0]
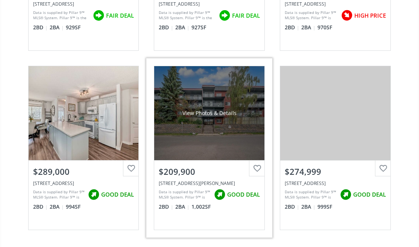
scroll to position [1656, 0]
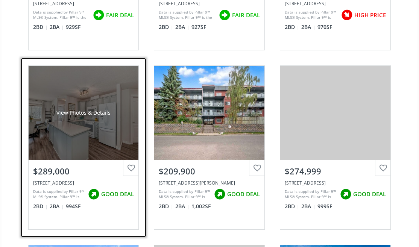
click at [112, 145] on div "View Photos & Details" at bounding box center [84, 113] width 110 height 94
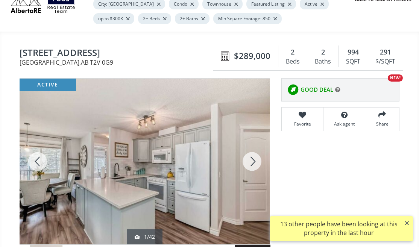
scroll to position [113, 0]
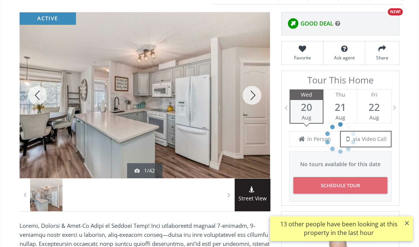
click at [252, 100] on div at bounding box center [252, 95] width 36 height 166
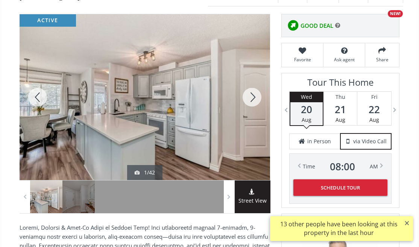
scroll to position [114, 0]
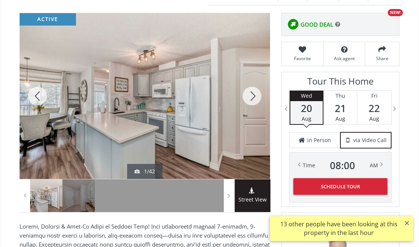
click at [252, 100] on div at bounding box center [252, 96] width 36 height 166
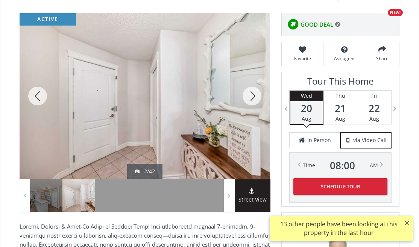
click at [252, 100] on div at bounding box center [252, 96] width 36 height 166
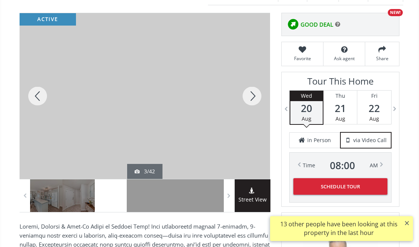
click at [252, 100] on div at bounding box center [252, 96] width 36 height 166
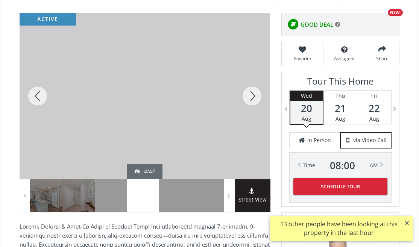
click at [252, 100] on div at bounding box center [252, 96] width 36 height 166
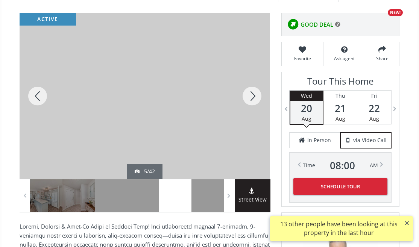
click at [252, 100] on div at bounding box center [252, 96] width 36 height 166
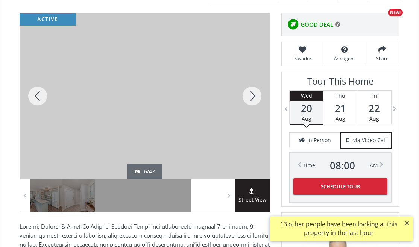
click at [251, 100] on div at bounding box center [252, 96] width 36 height 166
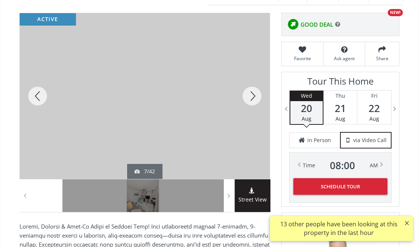
click at [251, 100] on div at bounding box center [252, 96] width 36 height 166
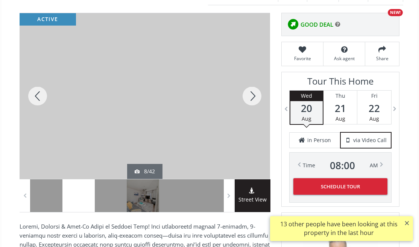
click at [251, 100] on div at bounding box center [252, 96] width 36 height 166
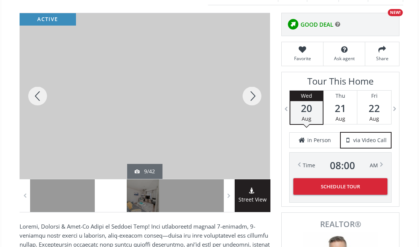
click at [259, 94] on div at bounding box center [252, 96] width 36 height 166
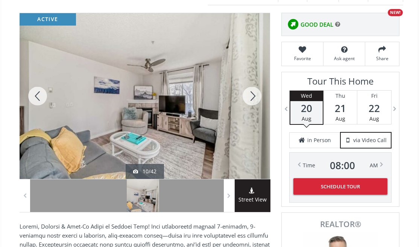
click at [258, 94] on div at bounding box center [252, 96] width 36 height 166
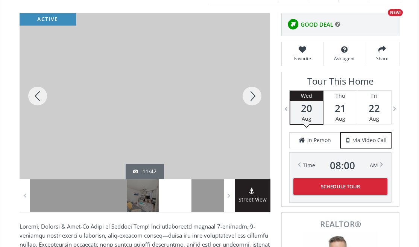
click at [258, 94] on div at bounding box center [252, 96] width 36 height 166
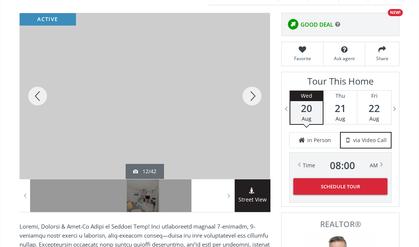
click at [38, 92] on div at bounding box center [38, 96] width 36 height 166
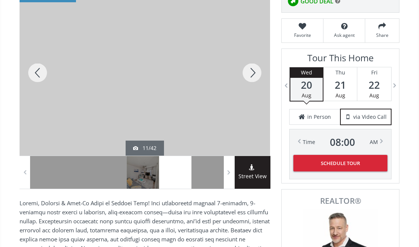
scroll to position [76, 0]
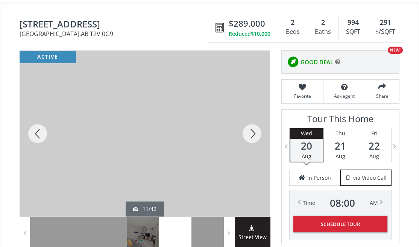
click at [253, 135] on div at bounding box center [252, 134] width 36 height 166
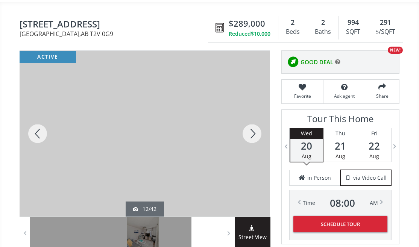
click at [47, 133] on div at bounding box center [38, 134] width 36 height 166
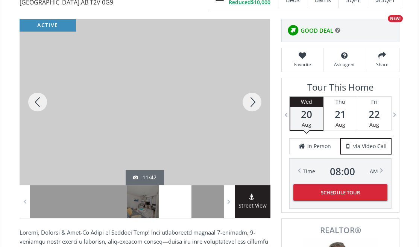
scroll to position [152, 0]
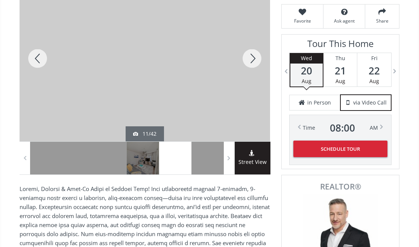
click at [249, 60] on div at bounding box center [252, 59] width 36 height 166
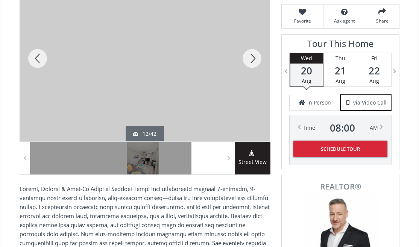
click at [249, 60] on div at bounding box center [252, 59] width 36 height 166
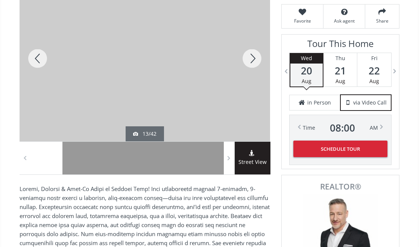
click at [249, 60] on div at bounding box center [252, 59] width 36 height 166
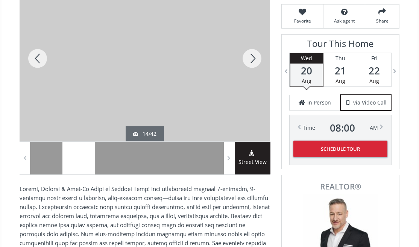
click at [249, 60] on div at bounding box center [252, 59] width 36 height 166
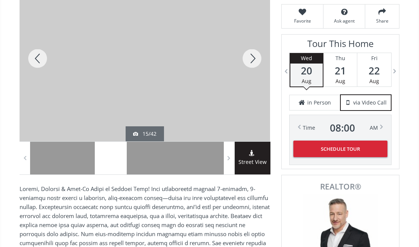
click at [249, 60] on div at bounding box center [252, 59] width 36 height 166
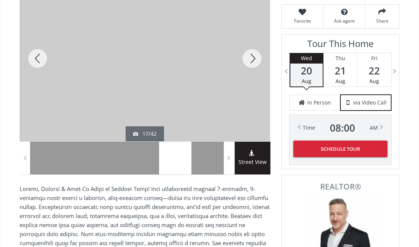
click at [249, 60] on div at bounding box center [252, 59] width 36 height 166
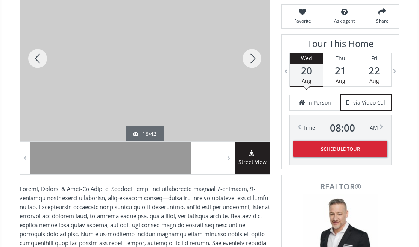
click at [249, 60] on div at bounding box center [252, 59] width 36 height 166
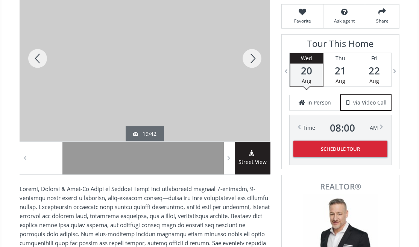
click at [249, 60] on div at bounding box center [252, 59] width 36 height 166
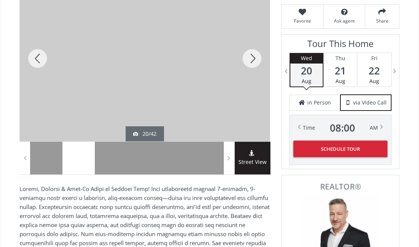
click at [249, 60] on div at bounding box center [252, 59] width 36 height 166
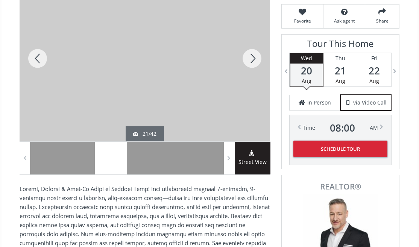
click at [249, 60] on div at bounding box center [252, 59] width 36 height 166
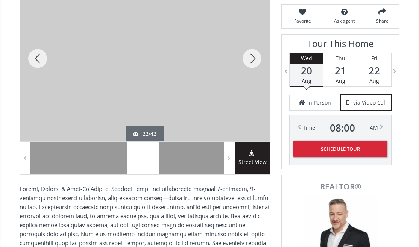
click at [249, 60] on div at bounding box center [252, 59] width 36 height 166
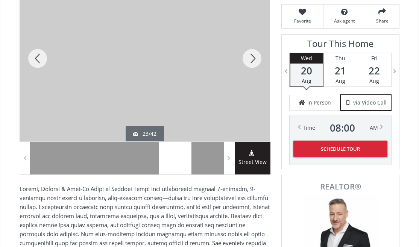
click at [249, 60] on div at bounding box center [252, 59] width 36 height 166
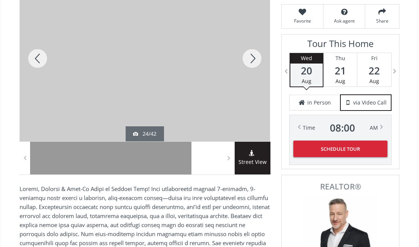
click at [249, 60] on div at bounding box center [252, 59] width 36 height 166
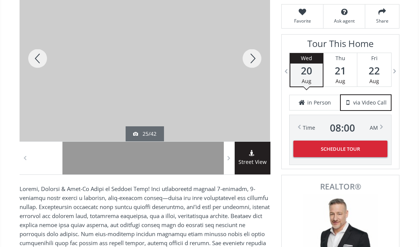
click at [249, 60] on div at bounding box center [252, 59] width 36 height 166
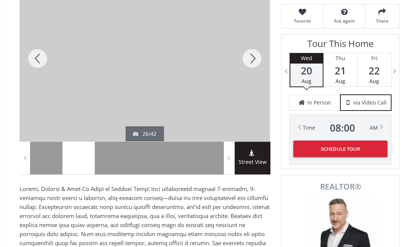
click at [249, 60] on div at bounding box center [252, 59] width 36 height 166
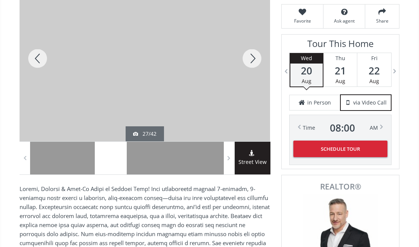
click at [249, 60] on div at bounding box center [252, 59] width 36 height 166
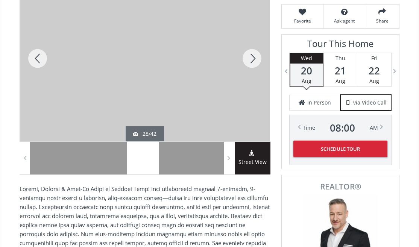
click at [249, 60] on div at bounding box center [252, 59] width 36 height 166
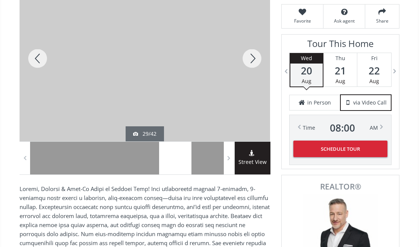
click at [249, 60] on div at bounding box center [252, 59] width 36 height 166
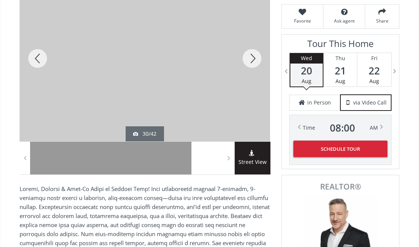
click at [249, 60] on div at bounding box center [252, 59] width 36 height 166
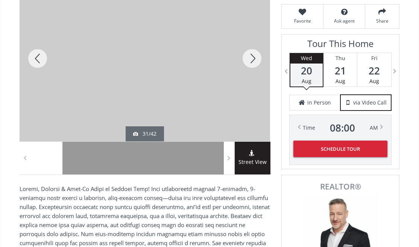
click at [249, 60] on div at bounding box center [252, 59] width 36 height 166
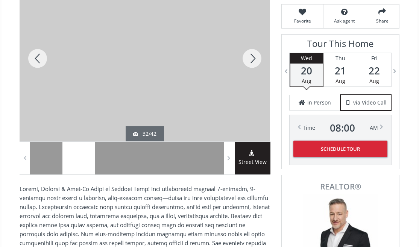
click at [249, 60] on div at bounding box center [252, 59] width 36 height 166
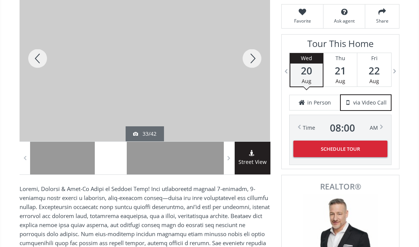
click at [249, 60] on div at bounding box center [252, 59] width 36 height 166
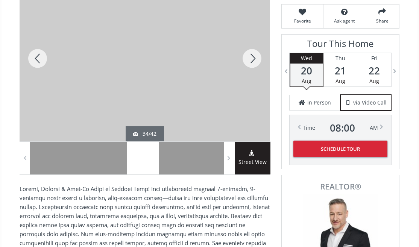
click at [249, 60] on div at bounding box center [252, 59] width 36 height 166
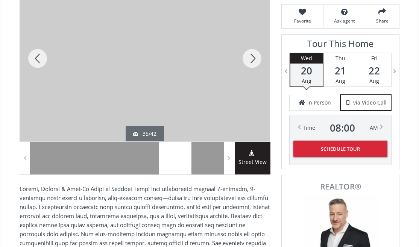
click at [249, 60] on div at bounding box center [252, 59] width 36 height 166
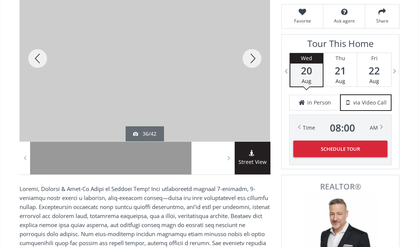
click at [249, 60] on div at bounding box center [252, 59] width 36 height 166
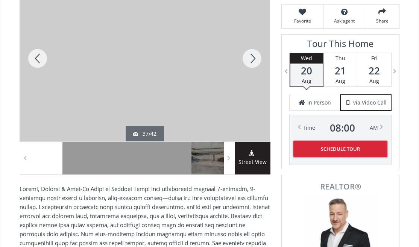
click at [249, 60] on div at bounding box center [252, 59] width 36 height 166
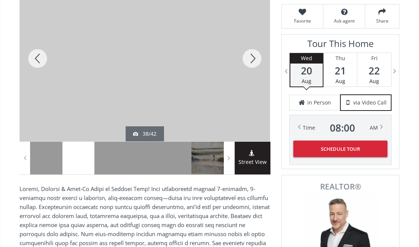
click at [249, 60] on div at bounding box center [252, 59] width 36 height 166
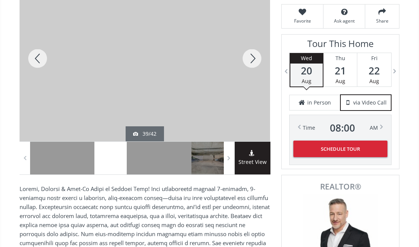
click at [249, 60] on div at bounding box center [252, 59] width 36 height 166
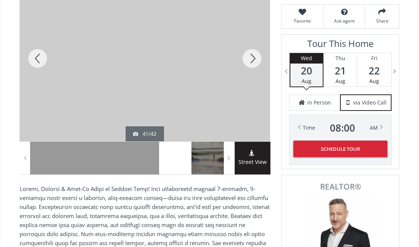
click at [249, 60] on div at bounding box center [252, 59] width 36 height 166
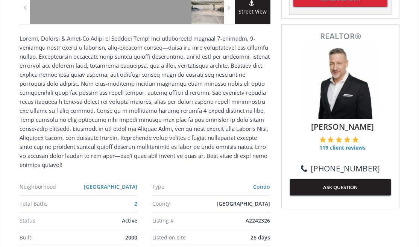
scroll to position [340, 0]
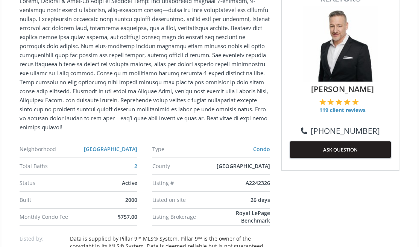
drag, startPoint x: 250, startPoint y: 60, endPoint x: 159, endPoint y: 88, distance: 95.0
click at [149, 86] on p at bounding box center [145, 63] width 251 height 135
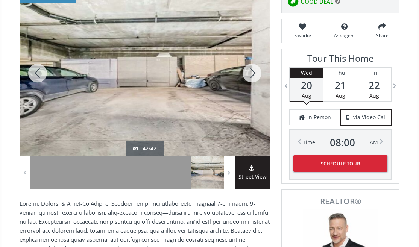
scroll to position [1, 0]
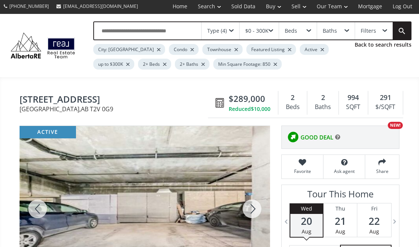
click at [221, 102] on icon at bounding box center [220, 103] width 9 height 10
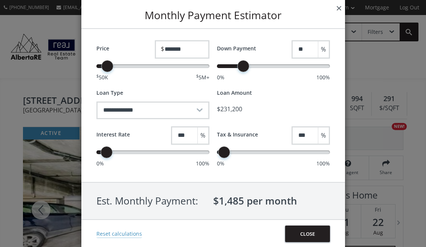
click at [341, 8] on button "×" at bounding box center [339, 8] width 12 height 16
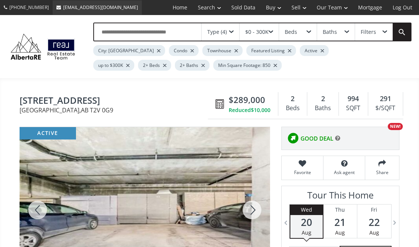
scroll to position [1, 0]
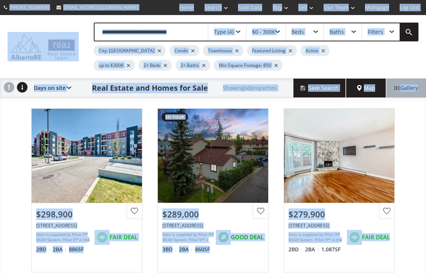
click at [419, 235] on html "[PHONE_NUMBER] [EMAIL_ADDRESS][DOMAIN_NAME] Home Search Search By Map Advanced …" at bounding box center [213, 137] width 426 height 275
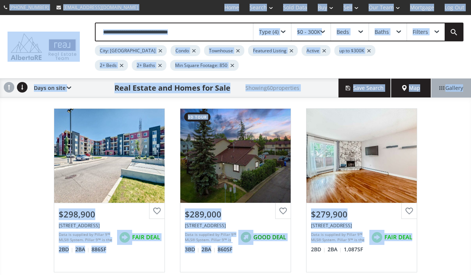
click at [397, 48] on div "City: [GEOGRAPHIC_DATA] Featured Listing Active up to $300K 2+ Beds 2+ Baths Mi…" at bounding box center [251, 55] width 312 height 29
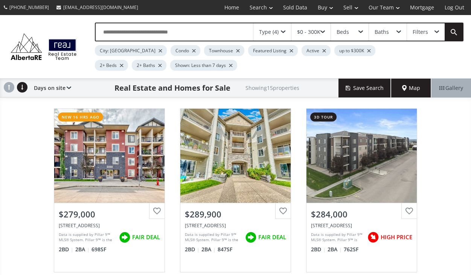
click at [229, 66] on div at bounding box center [231, 65] width 4 height 3
click at [414, 32] on div "Filters" at bounding box center [419, 31] width 15 height 5
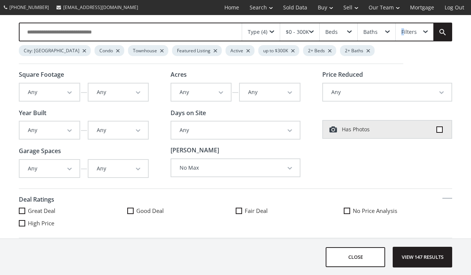
click at [65, 90] on button "Any" at bounding box center [50, 92] width 60 height 17
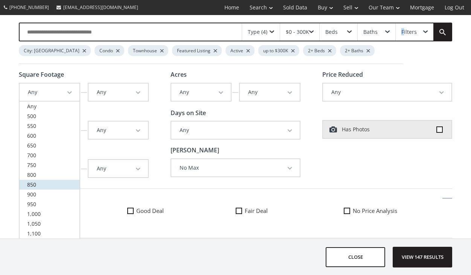
click at [53, 182] on link "850" at bounding box center [50, 185] width 60 height 10
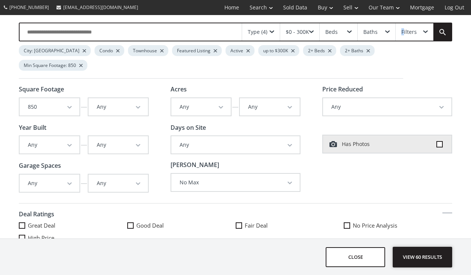
click at [419, 247] on span "View 60 results" at bounding box center [422, 257] width 55 height 20
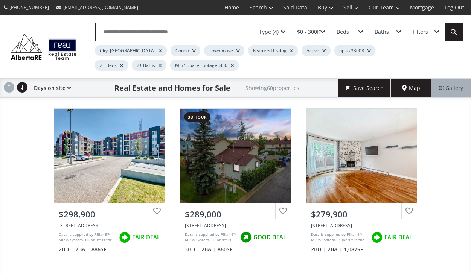
click at [419, 90] on span "Gallery" at bounding box center [451, 88] width 24 height 8
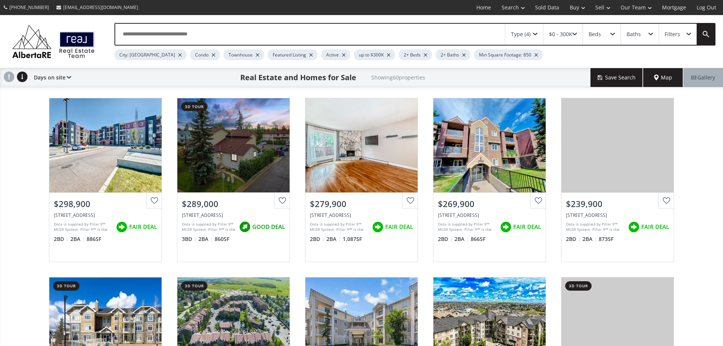
click at [419, 247] on div "[GEOGRAPHIC_DATA] 0S3 View Photos & Details $298,900 [STREET_ADDRESS] Data is s…" at bounding box center [361, 269] width 723 height 359
drag, startPoint x: 700, startPoint y: 254, endPoint x: 700, endPoint y: 248, distance: 6.4
click at [419, 247] on div "[GEOGRAPHIC_DATA] 0S3 View Photos & Details $298,900 [STREET_ADDRESS] Data is s…" at bounding box center [361, 269] width 723 height 359
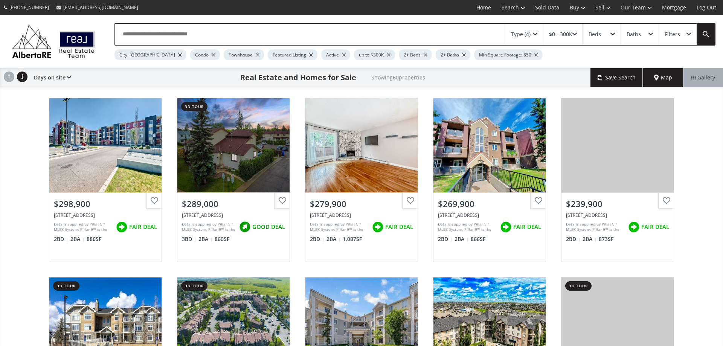
click at [419, 247] on div "[GEOGRAPHIC_DATA] 0S3 View Photos & Details $298,900 [STREET_ADDRESS] Data is s…" at bounding box center [361, 269] width 723 height 359
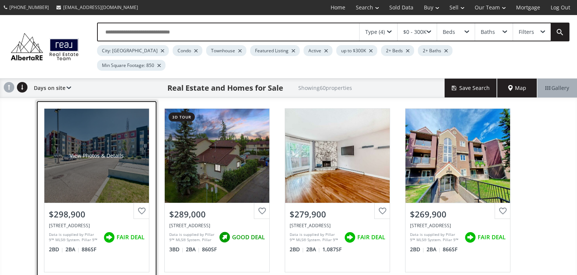
click at [136, 181] on div "View Photos & Details" at bounding box center [96, 156] width 105 height 94
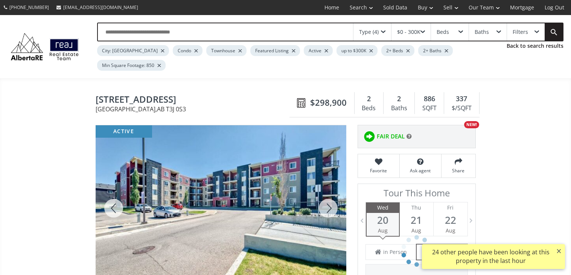
click at [330, 194] on div at bounding box center [328, 208] width 36 height 166
click at [331, 194] on div at bounding box center [328, 208] width 36 height 166
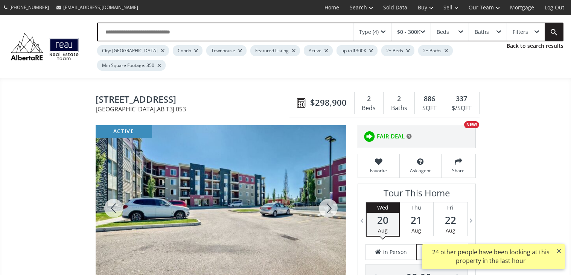
click at [331, 194] on div at bounding box center [328, 208] width 36 height 166
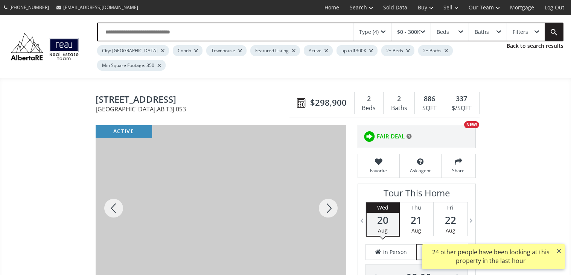
click at [331, 194] on div at bounding box center [328, 208] width 36 height 166
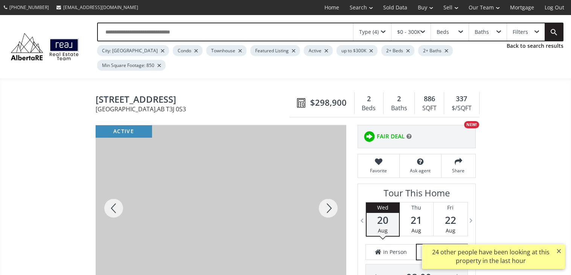
click at [331, 194] on div at bounding box center [328, 208] width 36 height 166
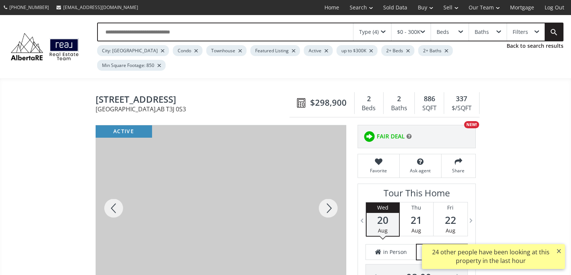
click at [331, 194] on div at bounding box center [328, 208] width 36 height 166
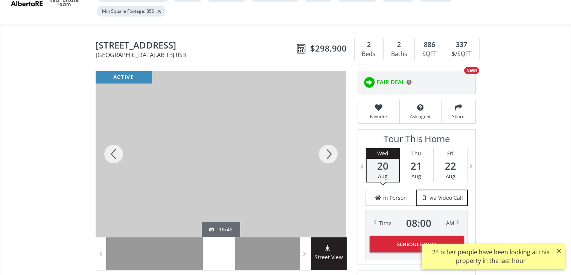
scroll to position [113, 0]
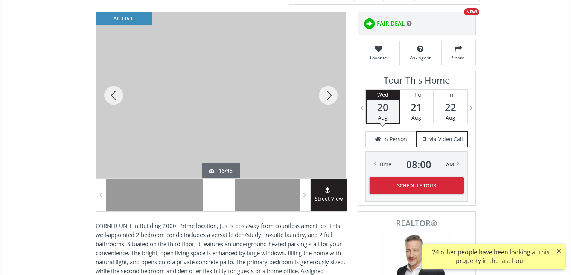
click at [419, 247] on button "×" at bounding box center [559, 251] width 12 height 14
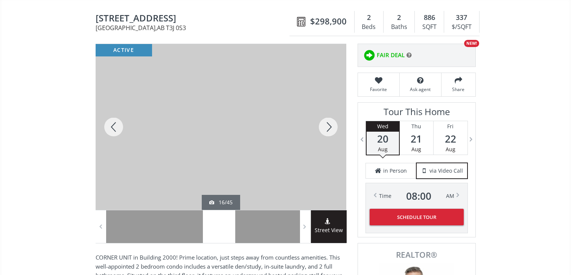
scroll to position [75, 0]
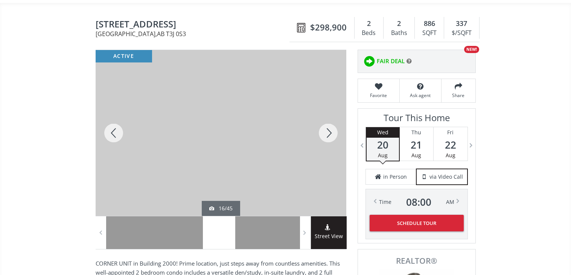
click at [333, 120] on div at bounding box center [328, 133] width 36 height 166
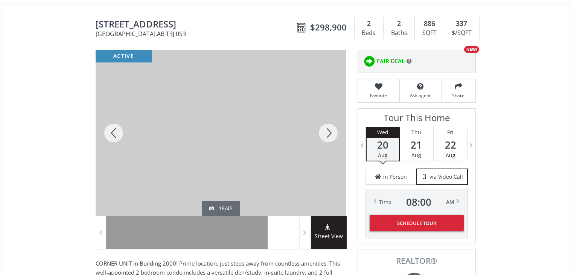
click at [333, 120] on div at bounding box center [328, 133] width 36 height 166
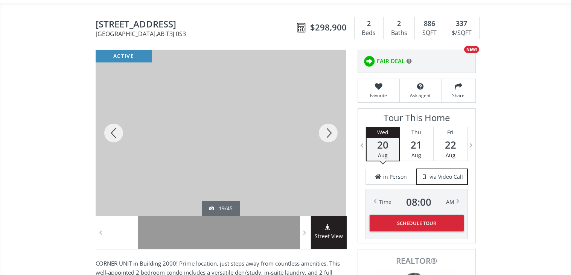
click at [333, 120] on div at bounding box center [328, 133] width 36 height 166
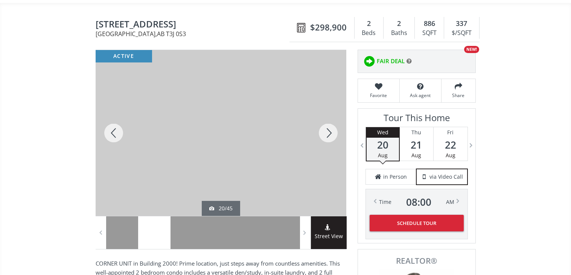
click at [333, 120] on div at bounding box center [328, 133] width 36 height 166
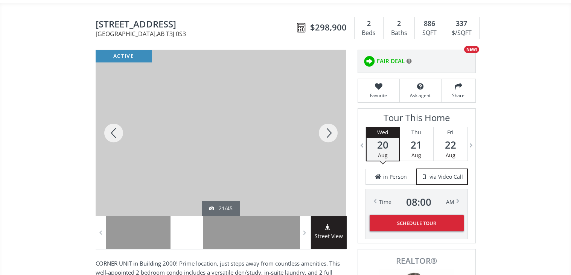
click at [333, 120] on div at bounding box center [328, 133] width 36 height 166
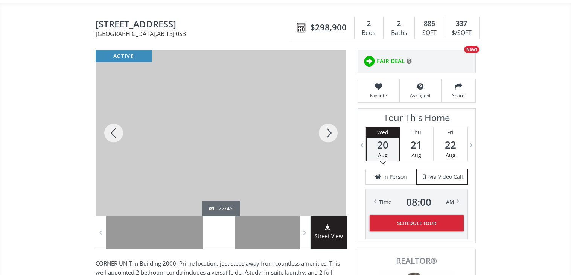
click at [333, 120] on div at bounding box center [328, 133] width 36 height 166
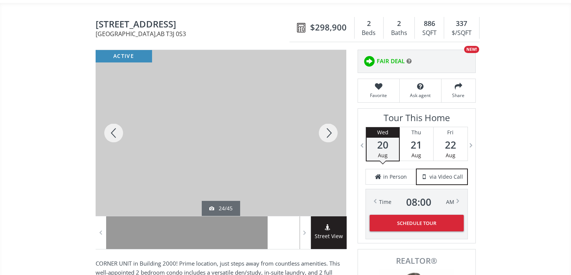
click at [333, 120] on div at bounding box center [328, 133] width 36 height 166
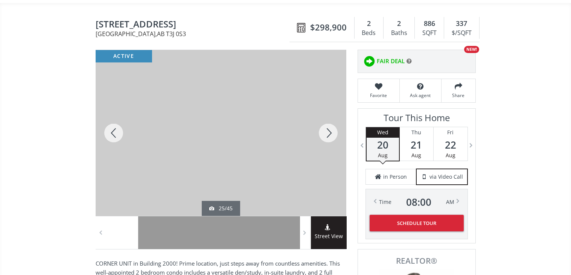
click at [333, 120] on div at bounding box center [328, 133] width 36 height 166
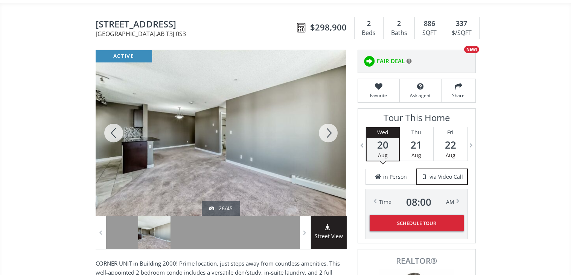
click at [333, 120] on div at bounding box center [328, 133] width 36 height 166
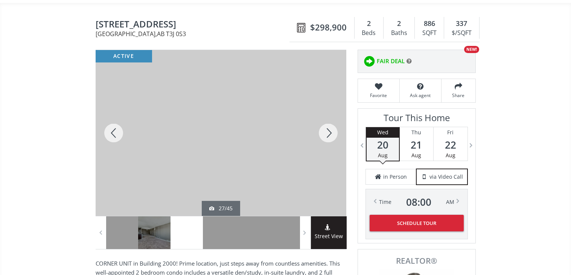
click at [333, 120] on div at bounding box center [328, 133] width 36 height 166
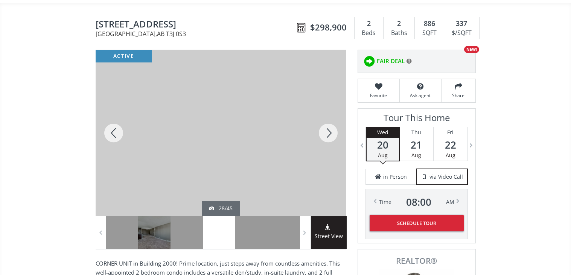
click at [333, 120] on div at bounding box center [328, 133] width 36 height 166
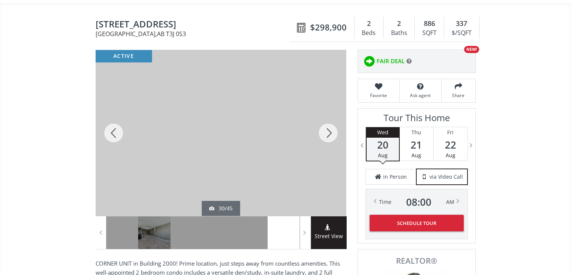
click at [333, 120] on div at bounding box center [328, 133] width 36 height 166
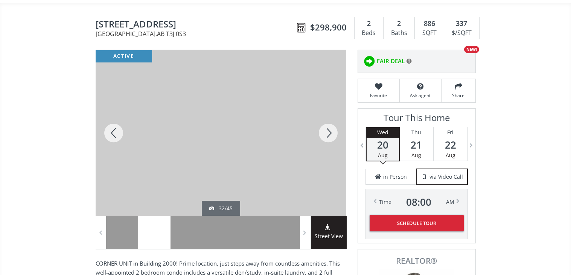
click at [333, 120] on div at bounding box center [328, 133] width 36 height 166
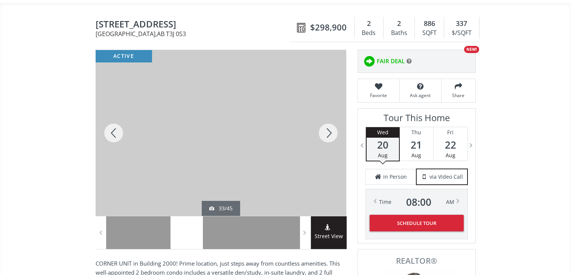
click at [333, 120] on div at bounding box center [328, 133] width 36 height 166
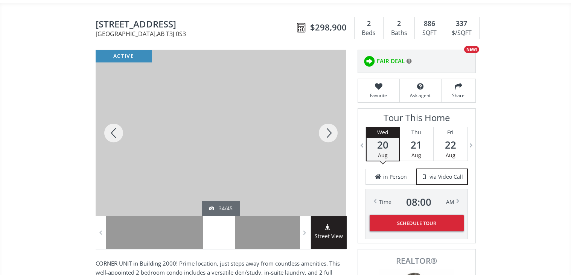
click at [333, 120] on div at bounding box center [328, 133] width 36 height 166
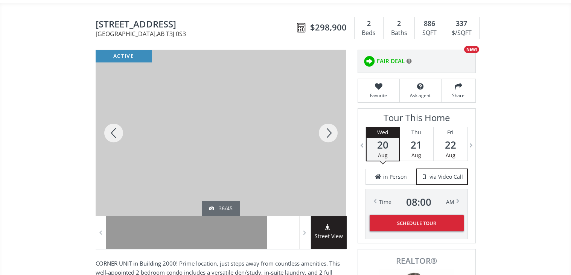
click at [333, 120] on div at bounding box center [328, 133] width 36 height 166
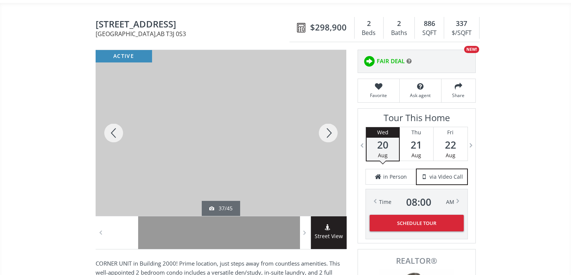
click at [333, 120] on div at bounding box center [328, 133] width 36 height 166
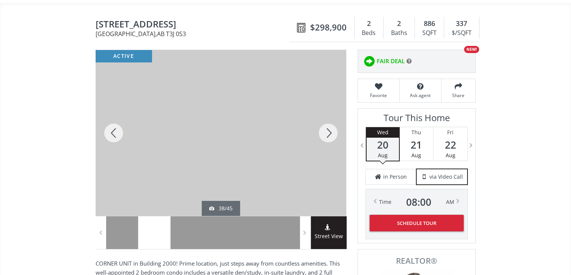
click at [333, 120] on div at bounding box center [328, 133] width 36 height 166
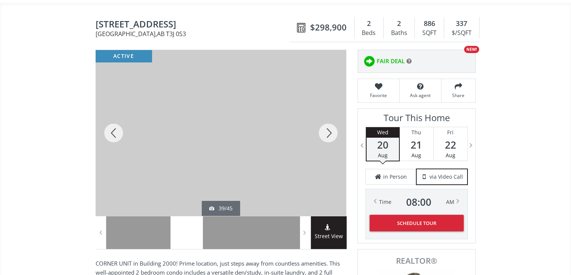
click at [333, 120] on div at bounding box center [328, 133] width 36 height 166
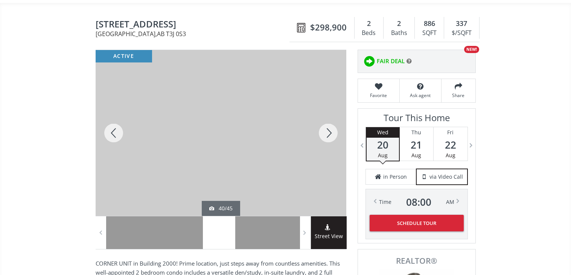
click at [333, 120] on div at bounding box center [328, 133] width 36 height 166
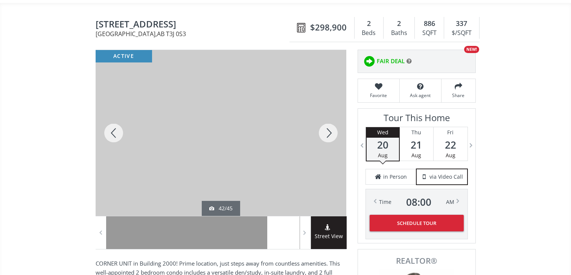
click at [333, 120] on div at bounding box center [328, 133] width 36 height 166
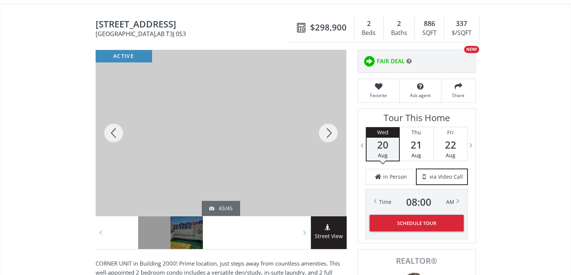
click at [333, 120] on div at bounding box center [328, 133] width 36 height 166
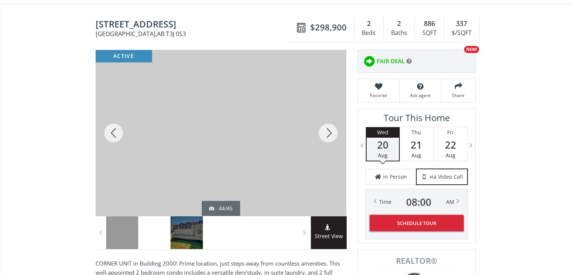
click at [333, 120] on div at bounding box center [328, 133] width 36 height 166
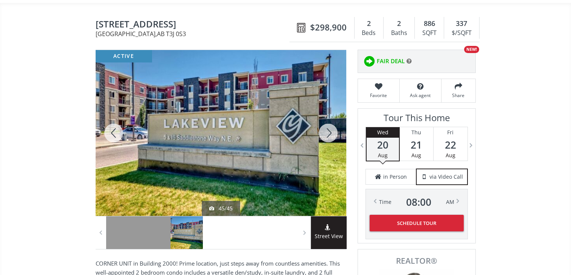
click at [333, 120] on div at bounding box center [328, 133] width 36 height 166
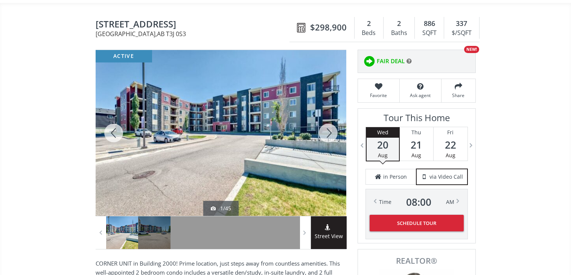
click at [333, 120] on div at bounding box center [328, 133] width 36 height 166
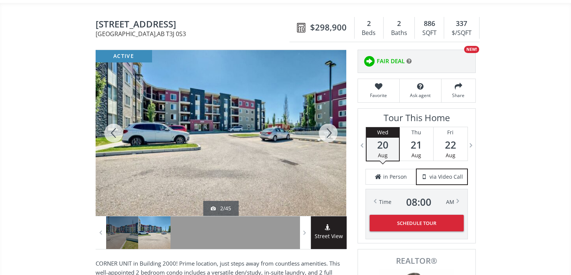
click at [333, 120] on div at bounding box center [328, 133] width 36 height 166
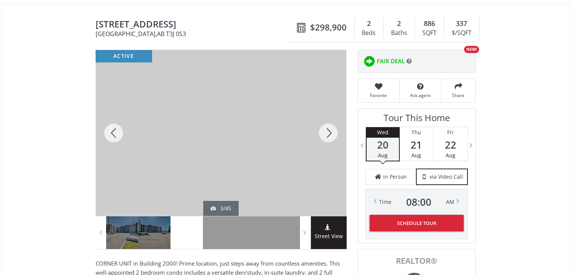
click at [333, 120] on div at bounding box center [328, 133] width 36 height 166
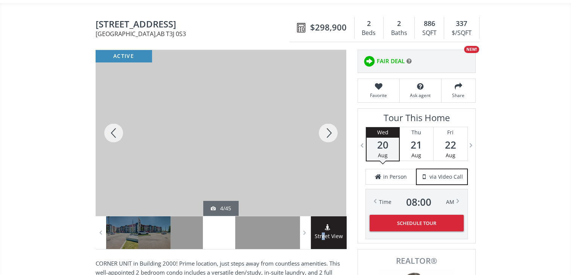
click at [323, 232] on span "Street View" at bounding box center [329, 236] width 36 height 9
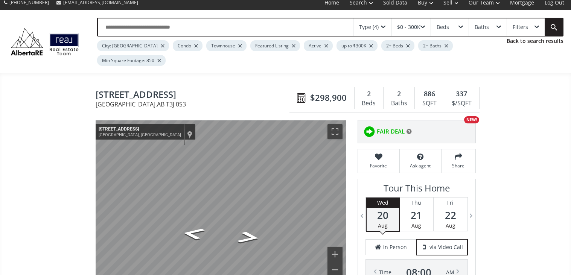
scroll to position [4, 0]
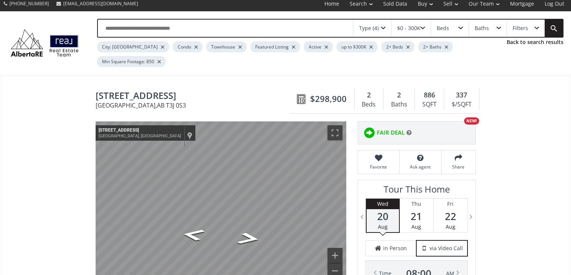
drag, startPoint x: 223, startPoint y: 11, endPoint x: 99, endPoint y: 79, distance: 141.0
copy span "[STREET_ADDRESS]"
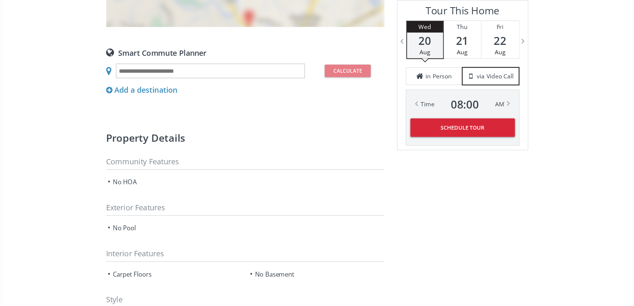
scroll to position [455, 0]
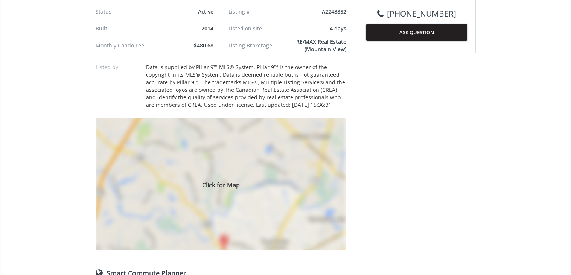
click at [216, 181] on span "Click for Map" at bounding box center [221, 184] width 251 height 6
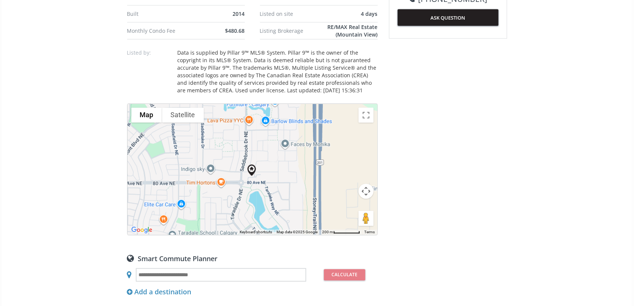
click at [274, 167] on div "To navigate, press the arrow keys." at bounding box center [253, 169] width 250 height 131
click at [306, 176] on div "To navigate, press the arrow keys." at bounding box center [253, 169] width 250 height 131
click at [250, 169] on img at bounding box center [251, 169] width 17 height 17
click at [365, 193] on button "Map camera controls" at bounding box center [366, 191] width 15 height 15
click at [345, 210] on button "Zoom out" at bounding box center [347, 209] width 15 height 15
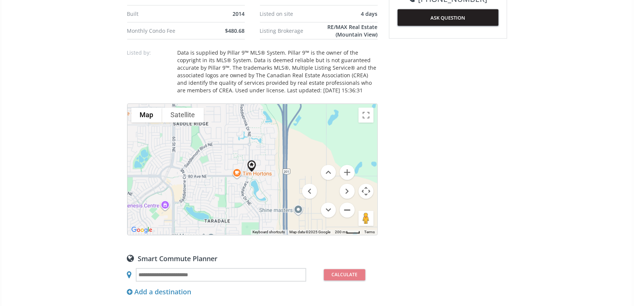
click at [345, 210] on button "Zoom out" at bounding box center [347, 209] width 15 height 15
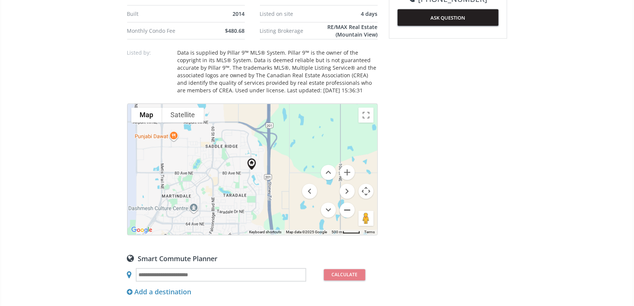
click at [344, 210] on button "Zoom out" at bounding box center [347, 209] width 15 height 15
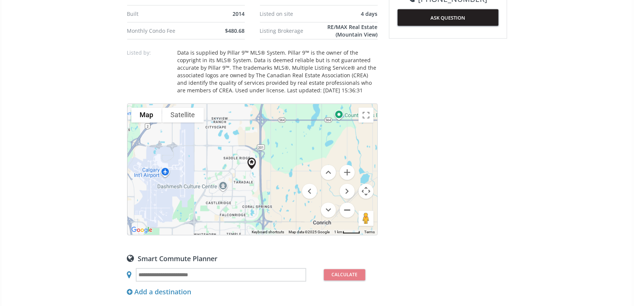
click at [345, 210] on button "Zoom out" at bounding box center [347, 209] width 15 height 15
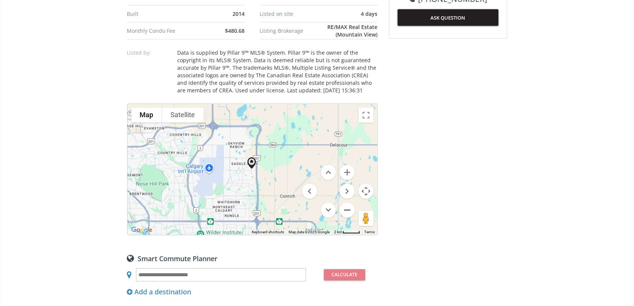
click at [345, 210] on button "Zoom out" at bounding box center [347, 209] width 15 height 15
